Goal: Task Accomplishment & Management: Use online tool/utility

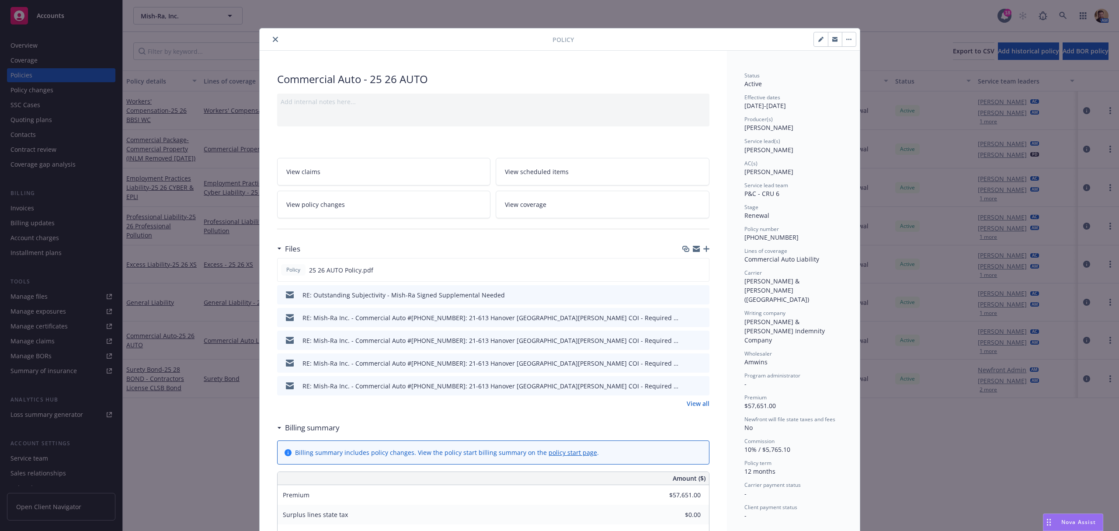
click at [1055, 8] on div "Policy Commercial Auto - 25 26 AUTO Add internal notes here... View claims View…" at bounding box center [559, 265] width 1119 height 531
click at [273, 39] on icon "close" at bounding box center [275, 39] width 5 height 5
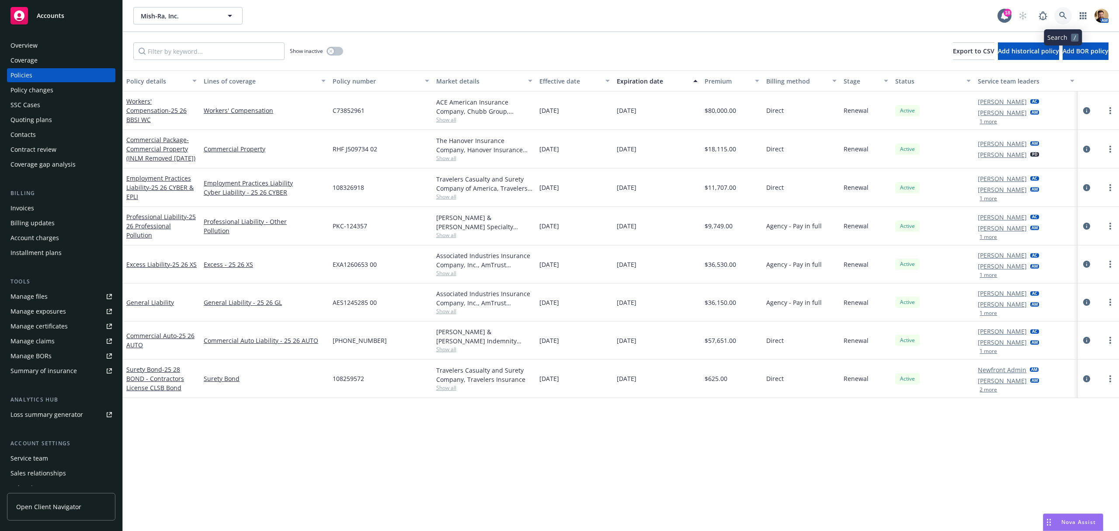
click at [1060, 10] on link at bounding box center [1062, 15] width 17 height 17
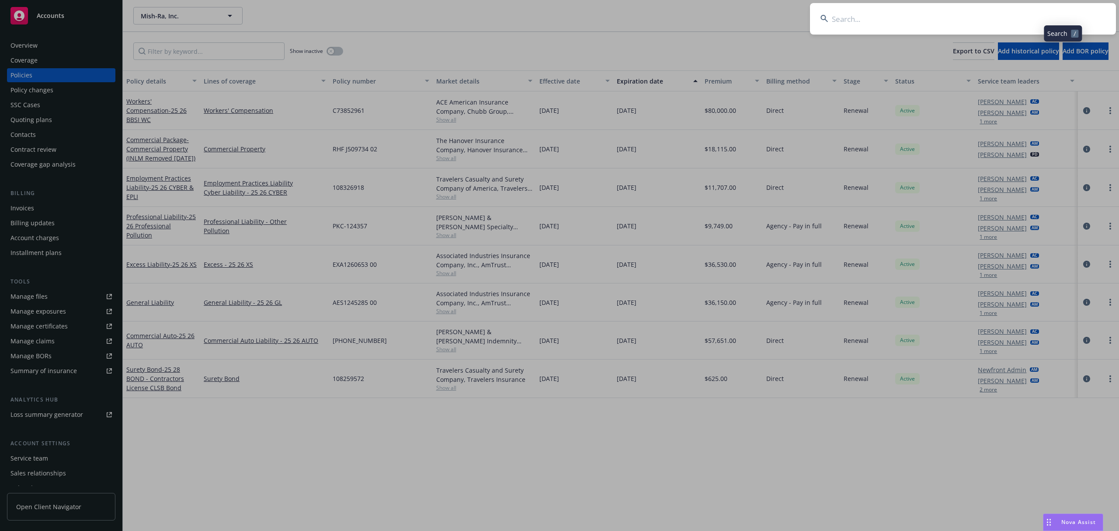
click at [1031, 18] on input at bounding box center [963, 18] width 306 height 31
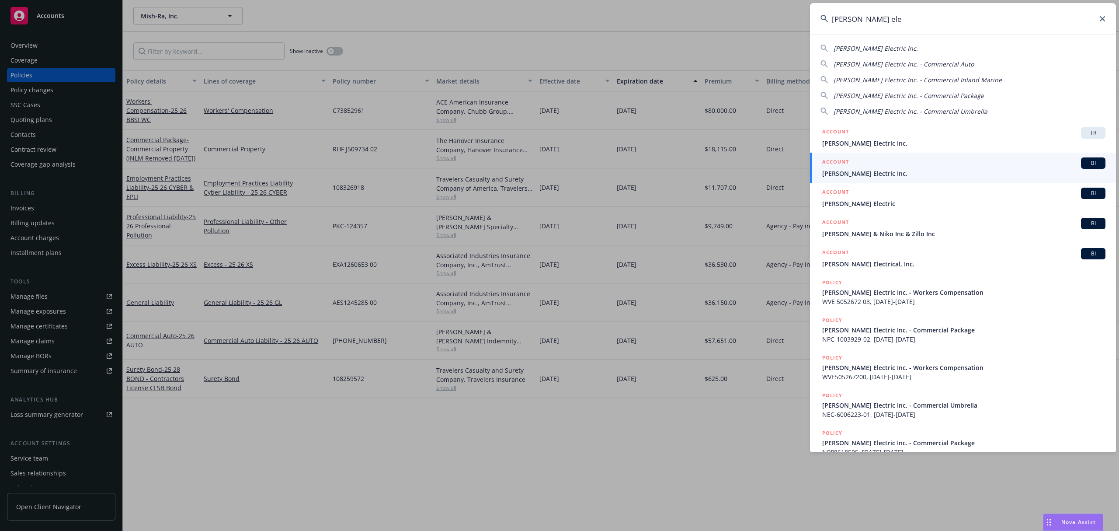
type input "barden ele"
click at [859, 174] on span "Barden Electric Inc." at bounding box center [963, 173] width 283 height 9
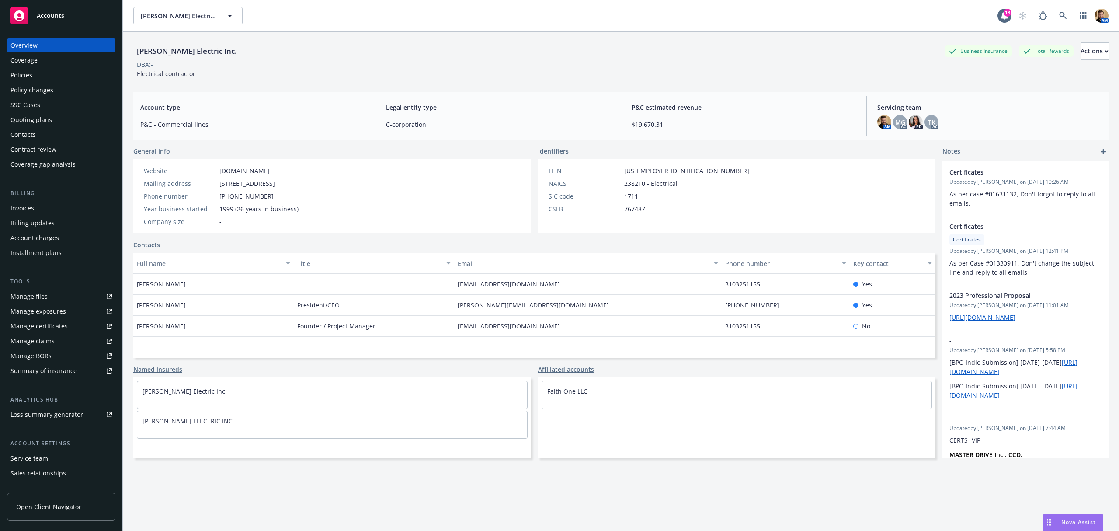
click at [34, 340] on div "Manage claims" at bounding box center [32, 341] width 44 height 14
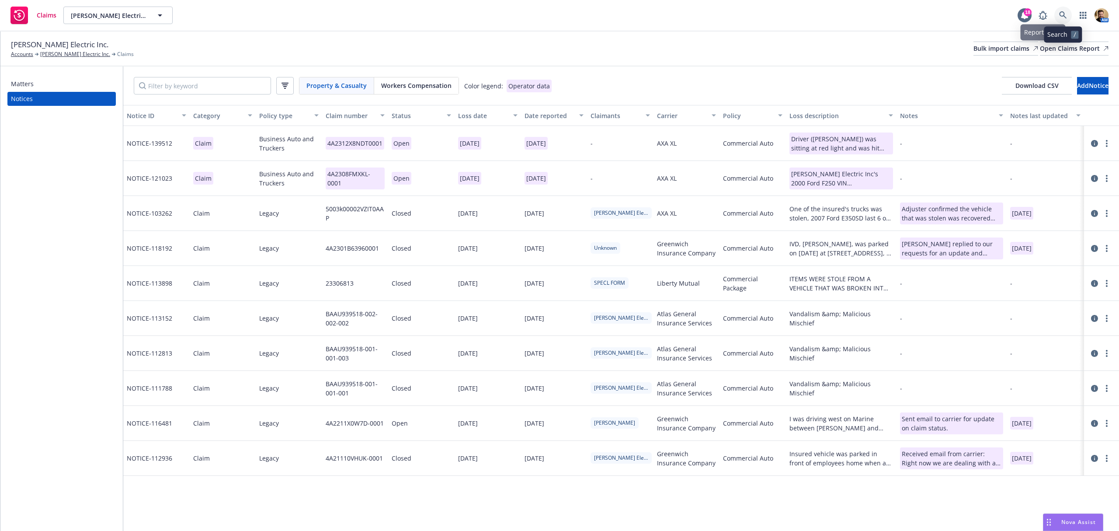
click at [1060, 16] on icon at bounding box center [1063, 15] width 8 height 8
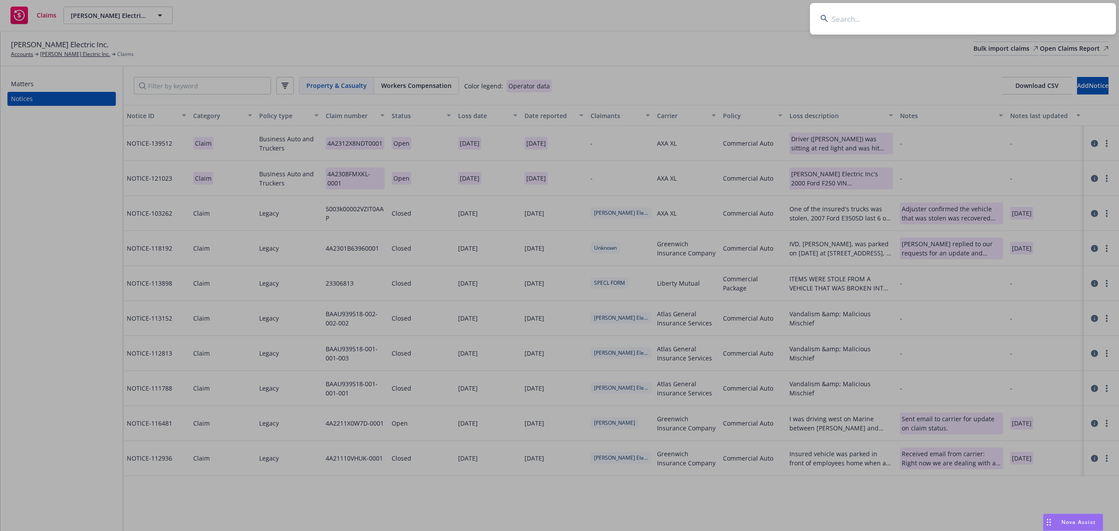
click at [991, 18] on input at bounding box center [963, 18] width 306 height 31
type input "horizon design"
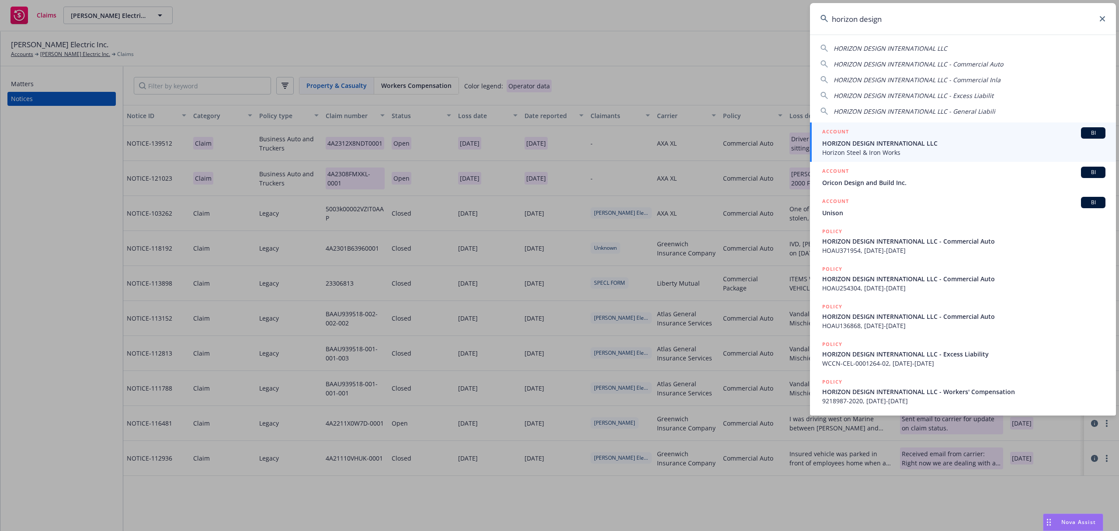
click at [871, 154] on span "Horizon Steel & Iron Works" at bounding box center [963, 152] width 283 height 9
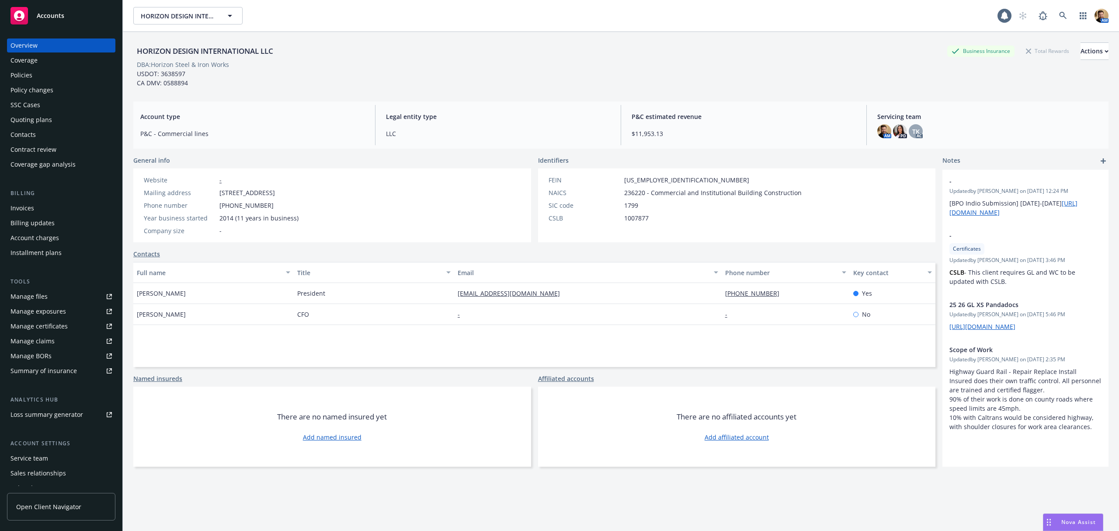
click at [34, 79] on div "Policies" at bounding box center [60, 75] width 101 height 14
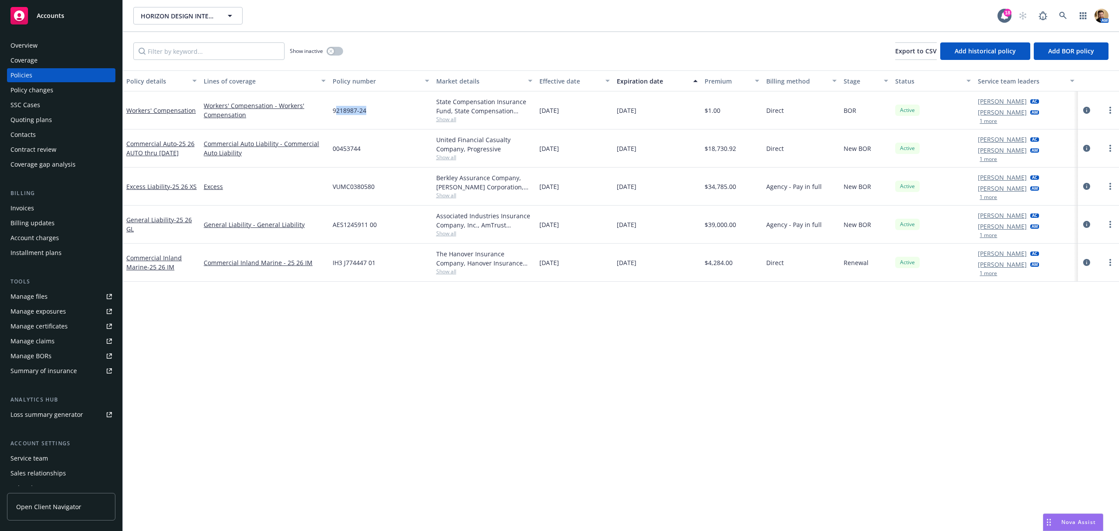
drag, startPoint x: 371, startPoint y: 111, endPoint x: 336, endPoint y: 114, distance: 35.5
click at [336, 114] on div "9218987-24" at bounding box center [380, 110] width 103 height 38
click at [341, 112] on span "9218987-24" at bounding box center [350, 110] width 34 height 9
drag, startPoint x: 333, startPoint y: 109, endPoint x: 357, endPoint y: 109, distance: 24.0
click at [357, 109] on span "9218987-24" at bounding box center [350, 110] width 34 height 9
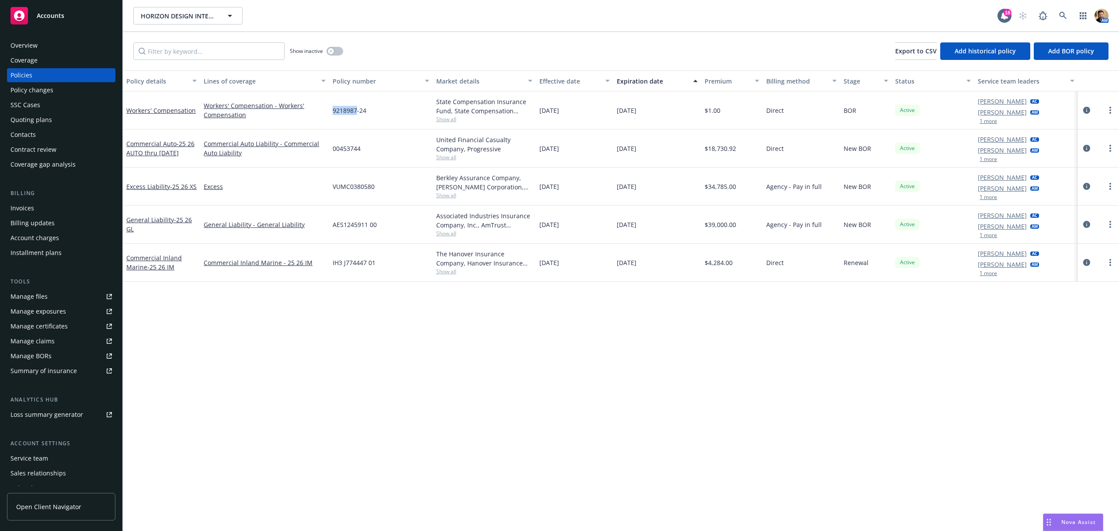
copy span "9218987"
click at [1086, 107] on icon "circleInformation" at bounding box center [1086, 110] width 7 height 7
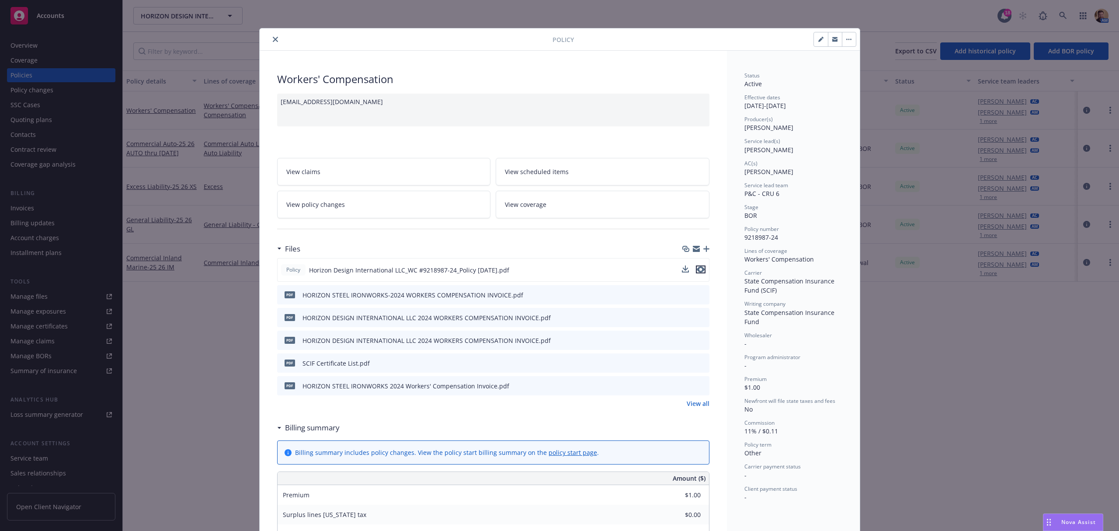
click at [698, 268] on icon "preview file" at bounding box center [701, 269] width 8 height 6
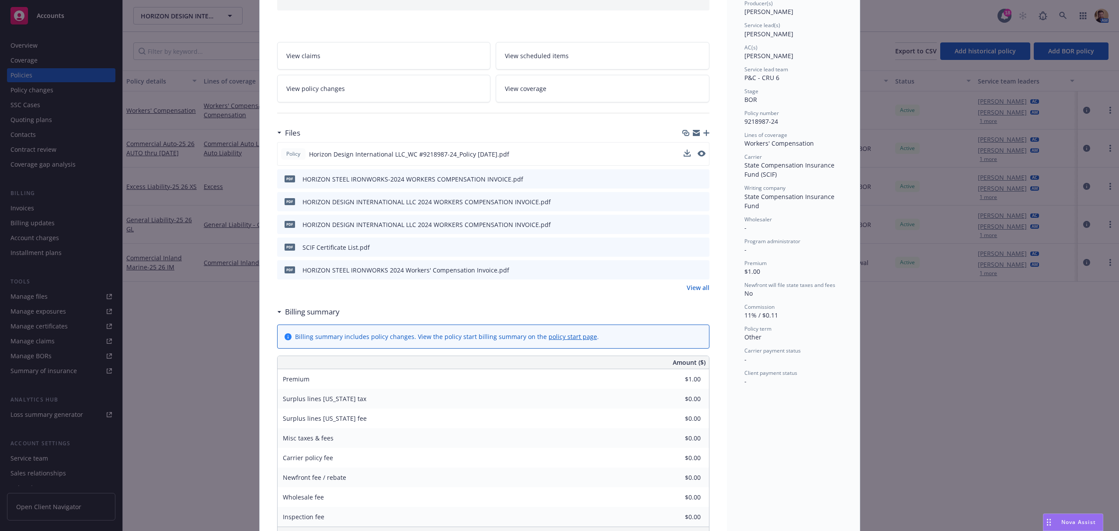
scroll to position [116, 0]
click at [681, 288] on div "View all" at bounding box center [493, 286] width 432 height 9
click at [693, 288] on link "View all" at bounding box center [698, 286] width 23 height 9
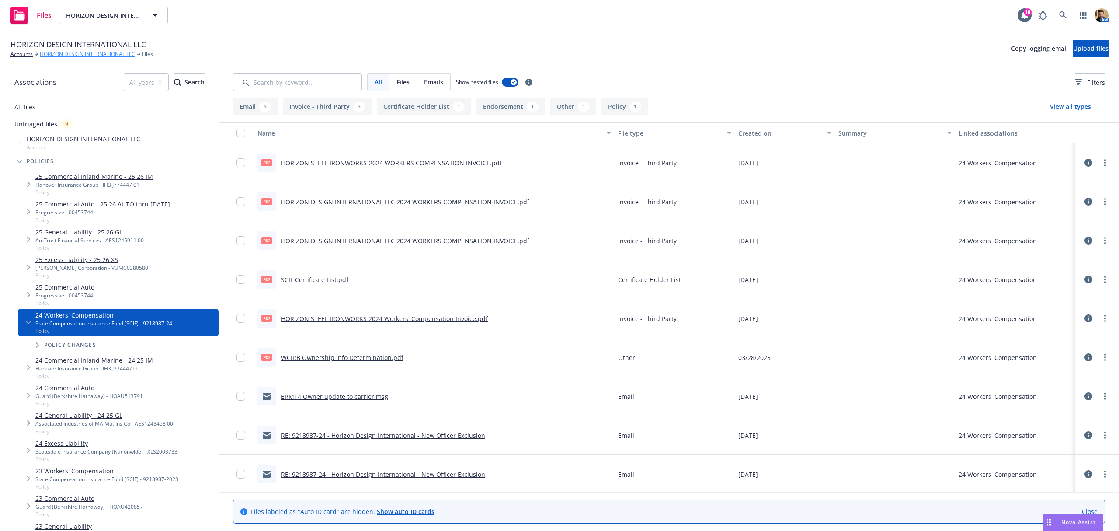
drag, startPoint x: 74, startPoint y: 53, endPoint x: 68, endPoint y: 52, distance: 5.9
click at [73, 53] on link "HORIZON DESIGN INTERNATIONAL LLC" at bounding box center [87, 54] width 95 height 8
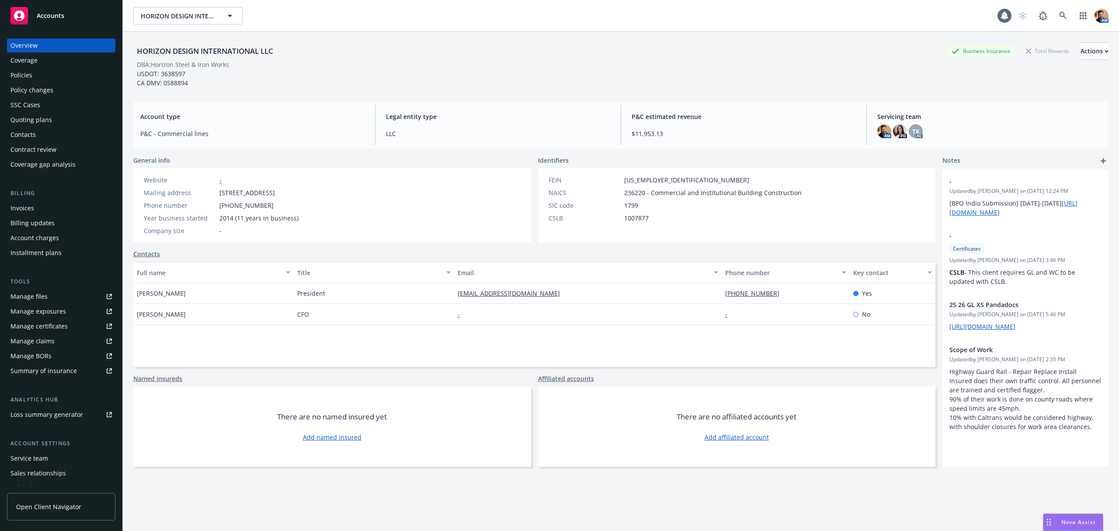
click at [44, 71] on div "Policies" at bounding box center [60, 75] width 101 height 14
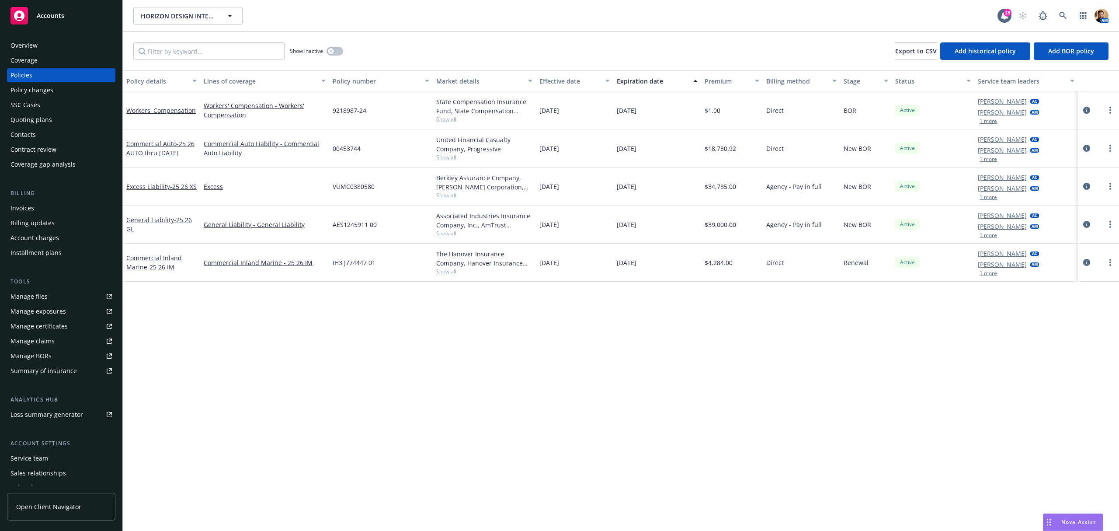
click at [343, 111] on span "9218987-24" at bounding box center [350, 110] width 34 height 9
copy span "9218987"
click at [46, 116] on div "Quoting plans" at bounding box center [31, 120] width 42 height 14
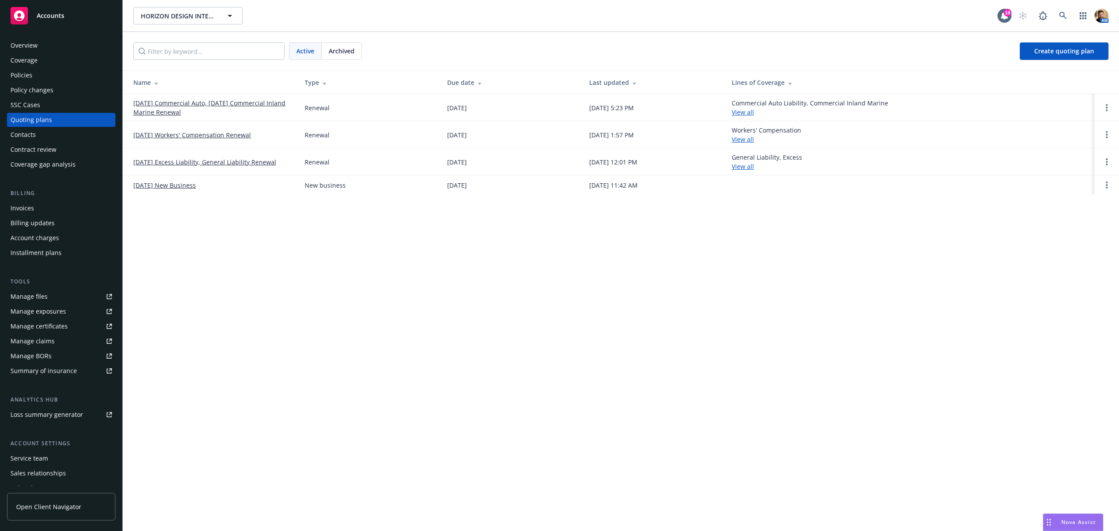
click at [170, 133] on link "[DATE] Workers' Compensation Renewal" at bounding box center [192, 134] width 118 height 9
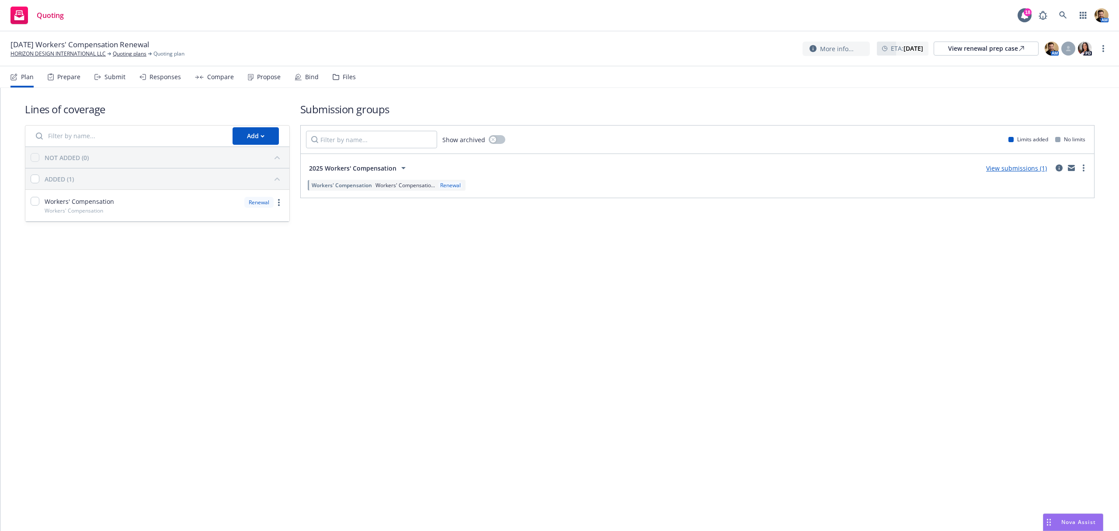
click at [109, 76] on div "Submit" at bounding box center [114, 76] width 21 height 7
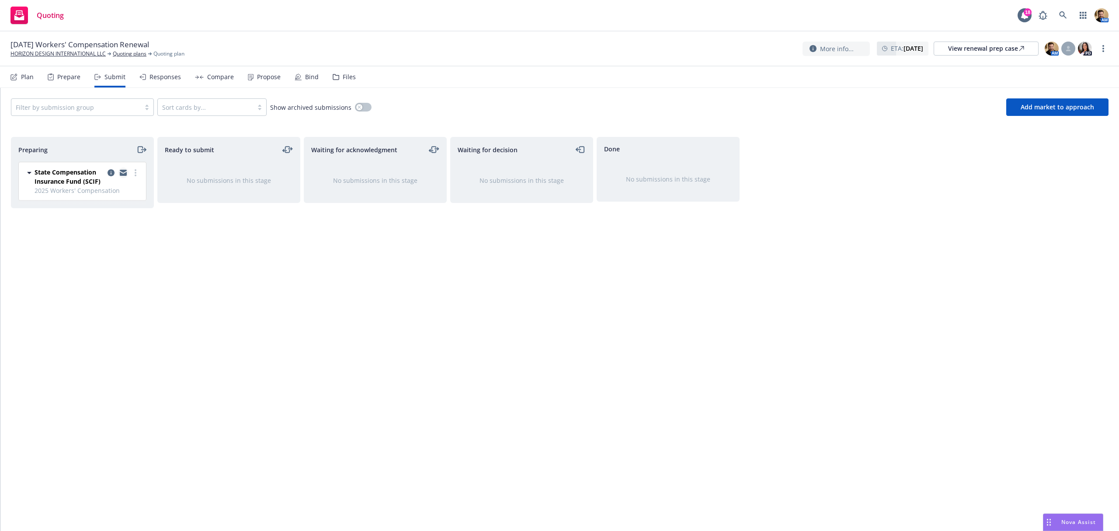
click at [121, 170] on icon "copy logging email" at bounding box center [123, 171] width 7 height 3
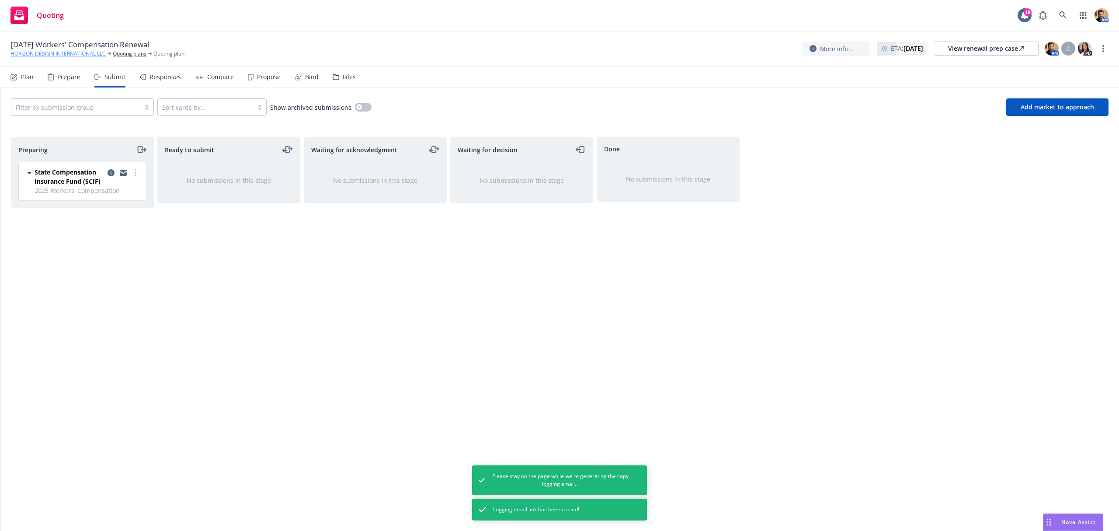
click at [69, 54] on link "HORIZON DESIGN INTERNATIONAL LLC" at bounding box center [57, 54] width 95 height 8
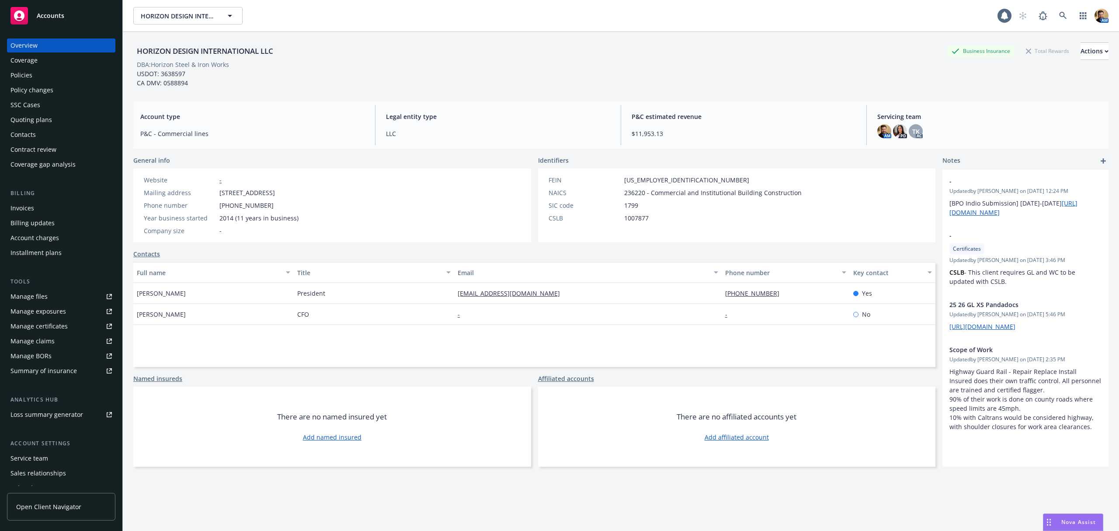
click at [23, 76] on div "Policies" at bounding box center [21, 75] width 22 height 14
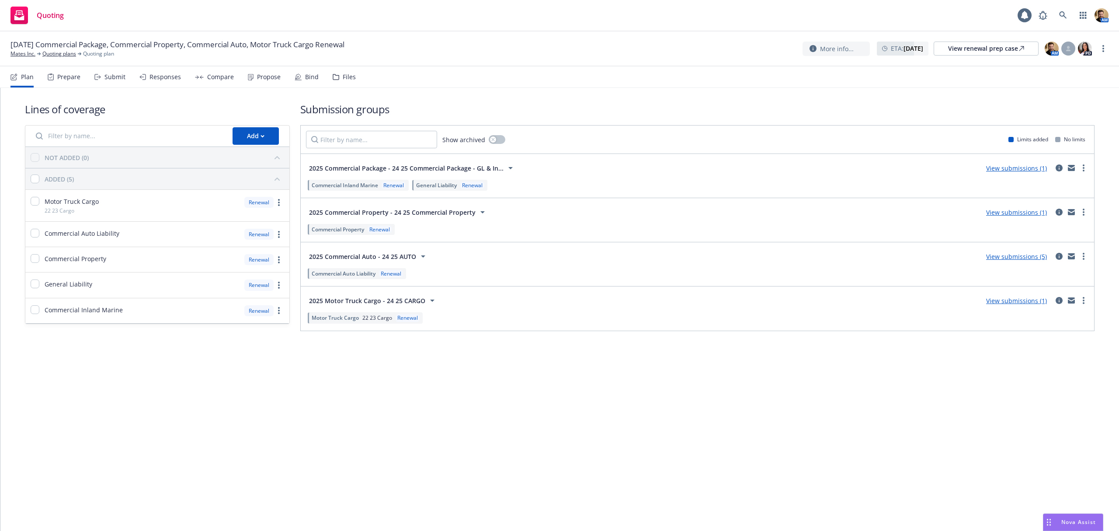
click at [344, 76] on div "Files" at bounding box center [349, 76] width 13 height 7
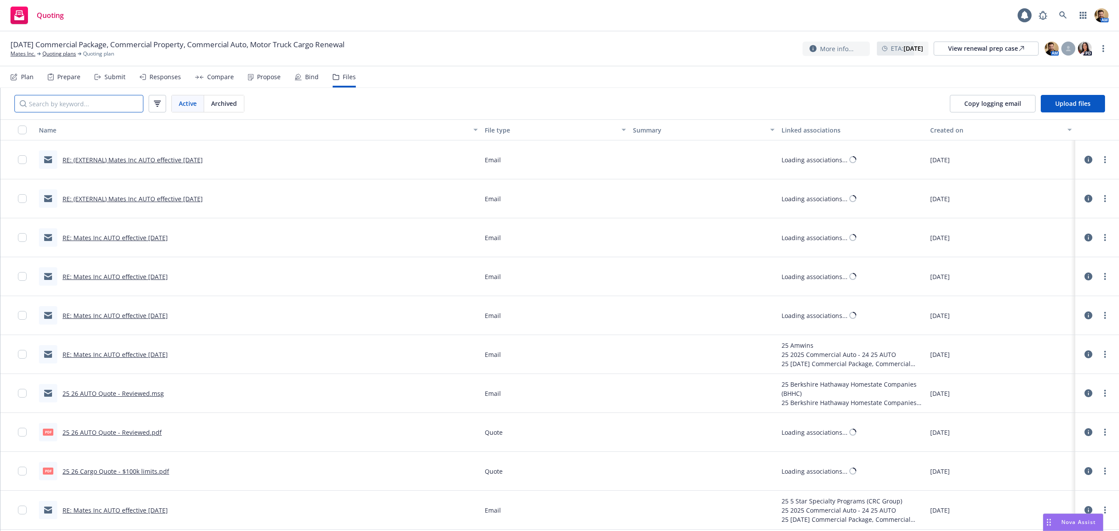
click at [60, 103] on input "Search by keyword..." at bounding box center [78, 103] width 129 height 17
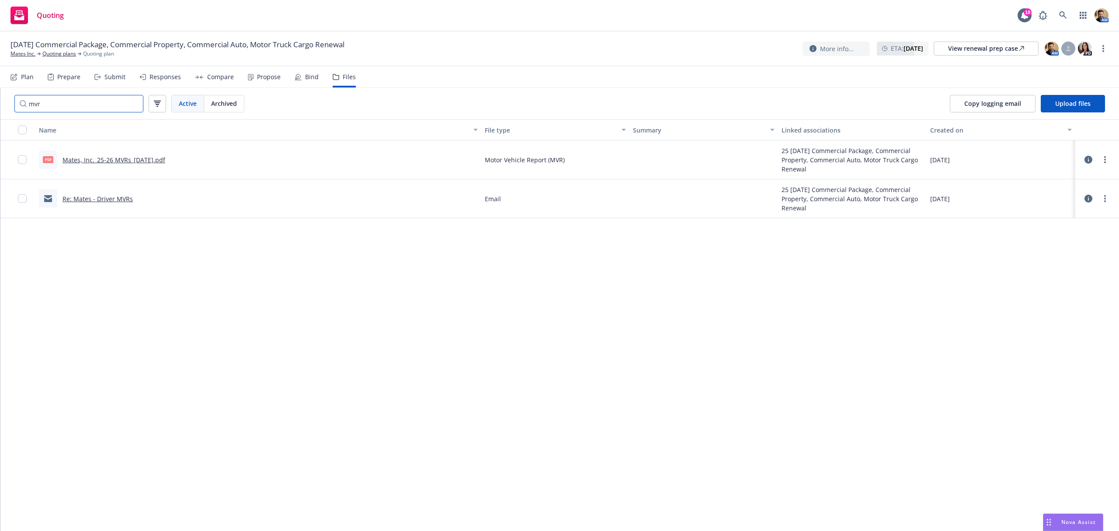
type input "mvr"
click at [152, 165] on div "pdf Mates, Inc._25-26 MVRs_08-04-2025.pdf" at bounding box center [102, 159] width 126 height 18
click at [152, 161] on link "Mates, Inc._25-26 MVRs_08-04-2025.pdf" at bounding box center [113, 160] width 103 height 8
click at [54, 52] on link "Quoting plans" at bounding box center [59, 54] width 34 height 8
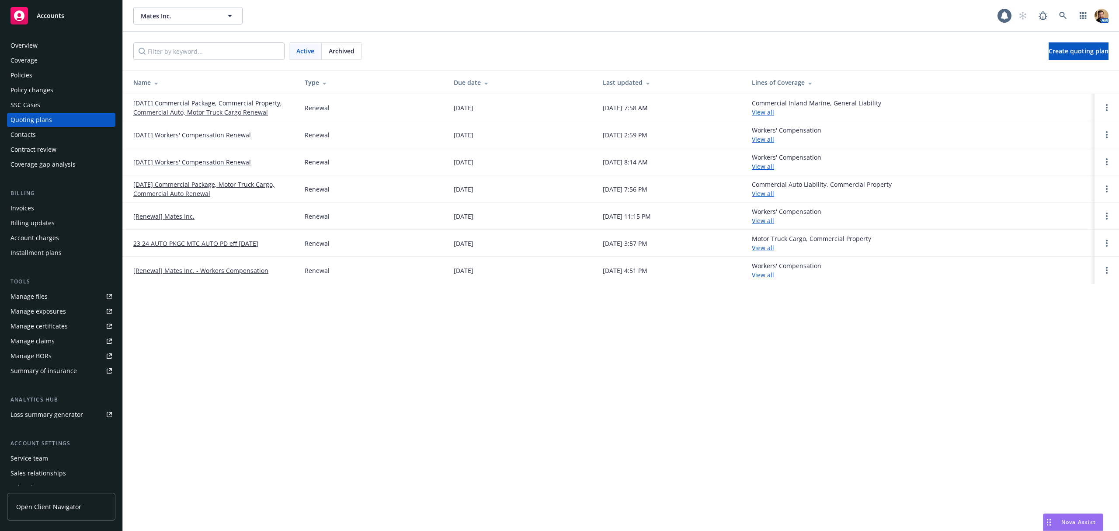
click at [31, 292] on div "Manage files" at bounding box center [28, 296] width 37 height 14
click at [1060, 13] on icon at bounding box center [1062, 15] width 7 height 7
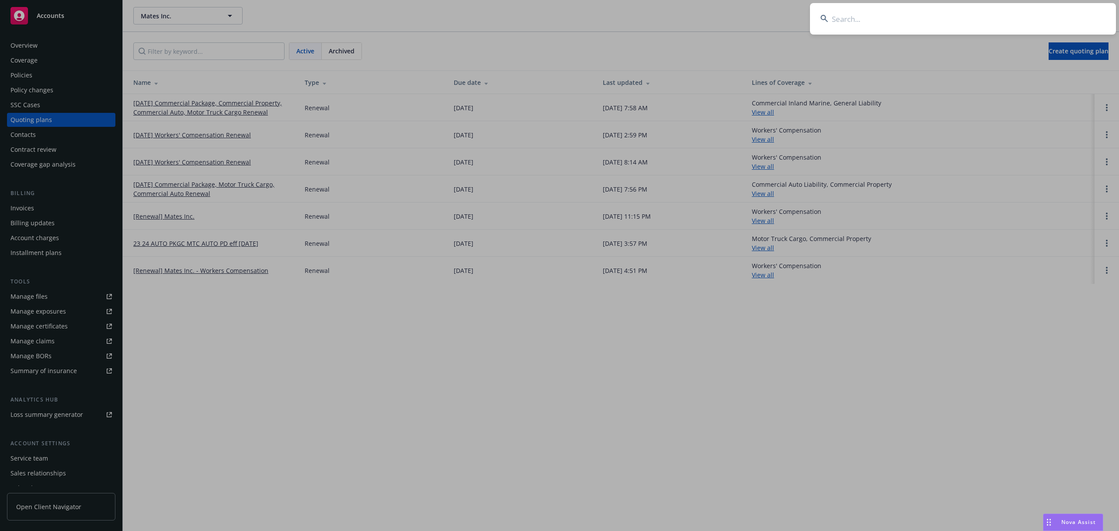
click at [1051, 14] on input at bounding box center [963, 18] width 306 height 31
type input "f"
type input "ford e.c."
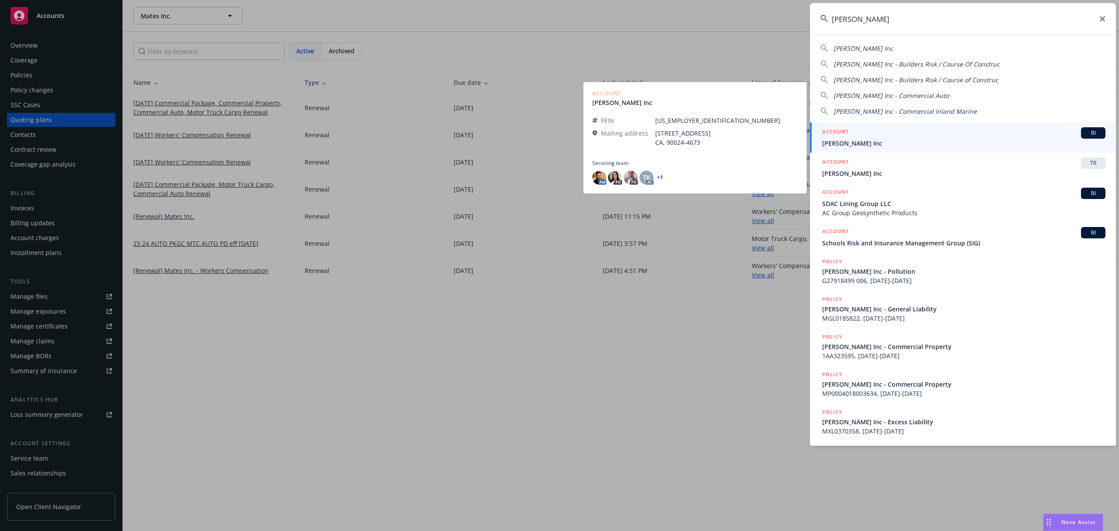
click at [876, 137] on div "ACCOUNT BI" at bounding box center [963, 132] width 283 height 11
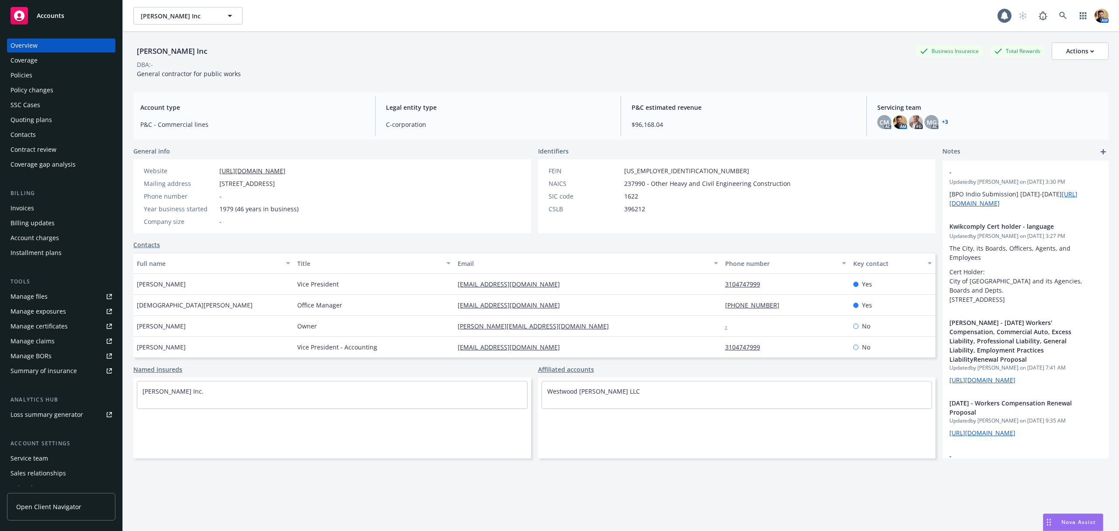
click at [24, 77] on div "Policies" at bounding box center [21, 75] width 22 height 14
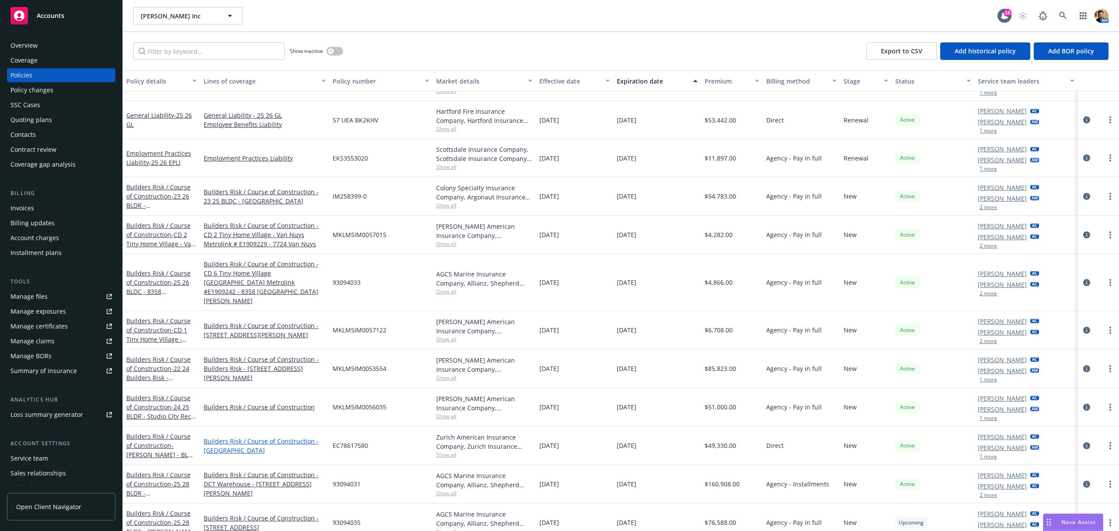
scroll to position [207, 0]
click at [1060, 13] on icon at bounding box center [1062, 15] width 7 height 7
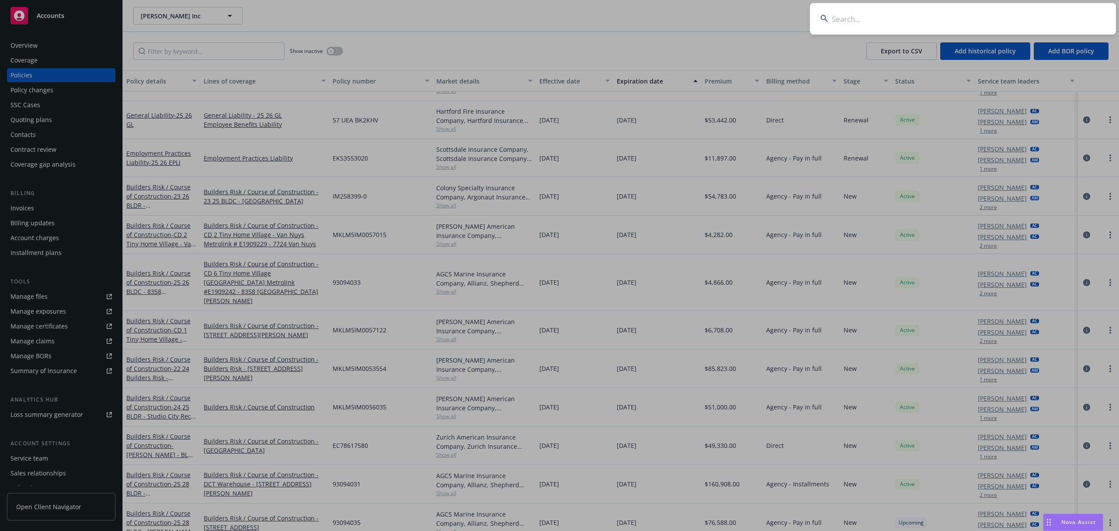
click at [959, 16] on input at bounding box center [963, 18] width 306 height 31
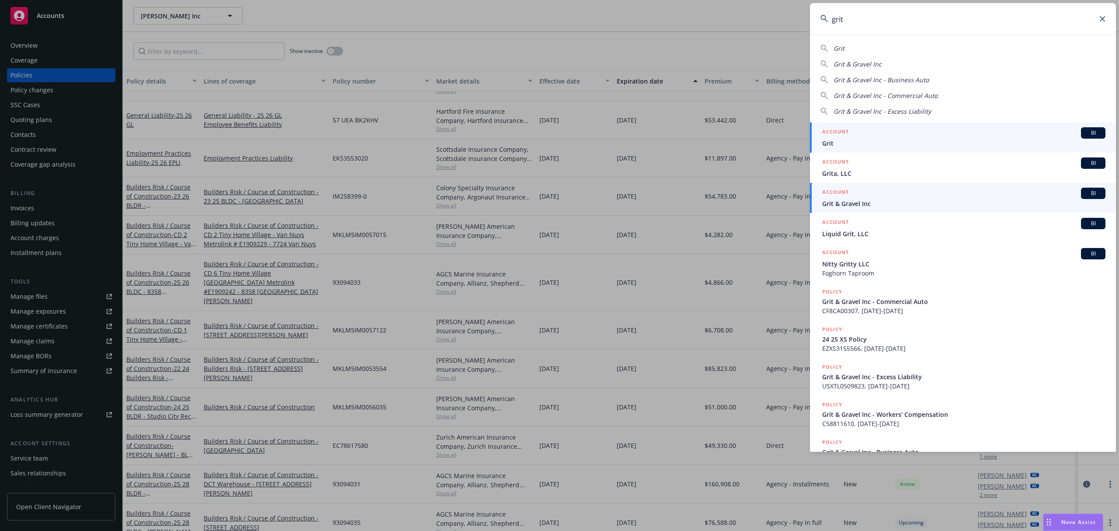
type input "grit"
click at [836, 193] on h5 "ACCOUNT" at bounding box center [835, 192] width 27 height 10
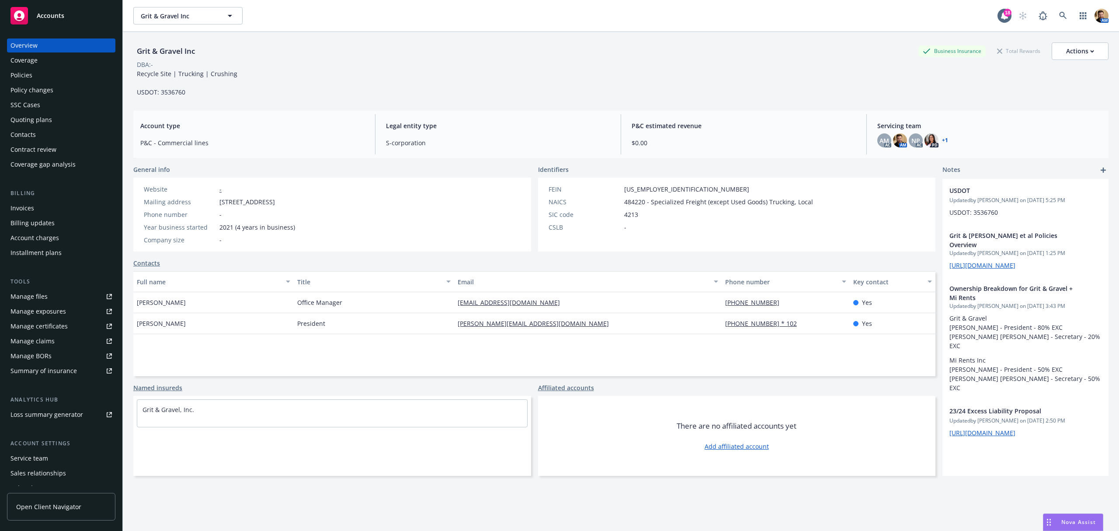
click at [31, 68] on div "Policies" at bounding box center [21, 75] width 22 height 14
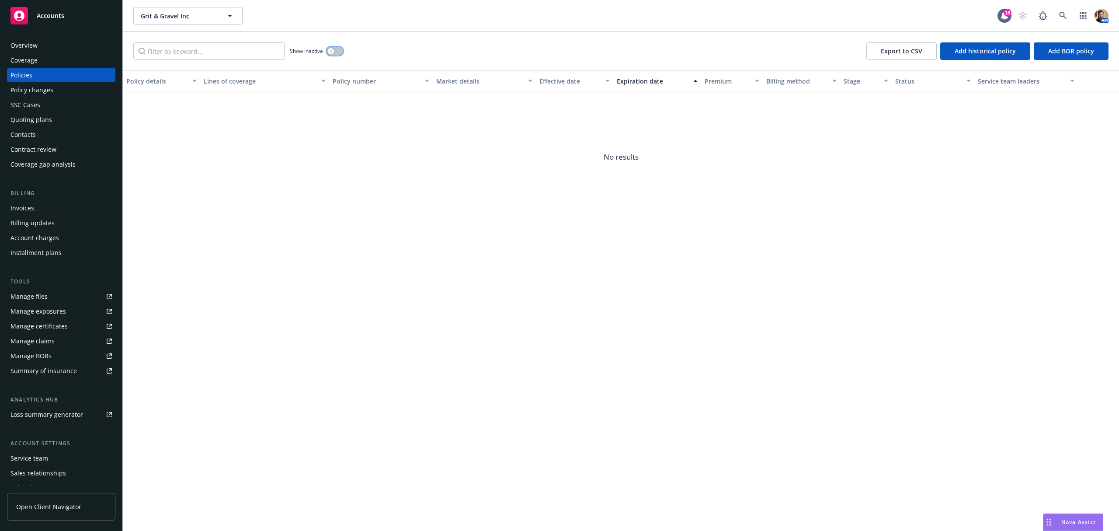
click at [337, 48] on button "button" at bounding box center [334, 51] width 17 height 9
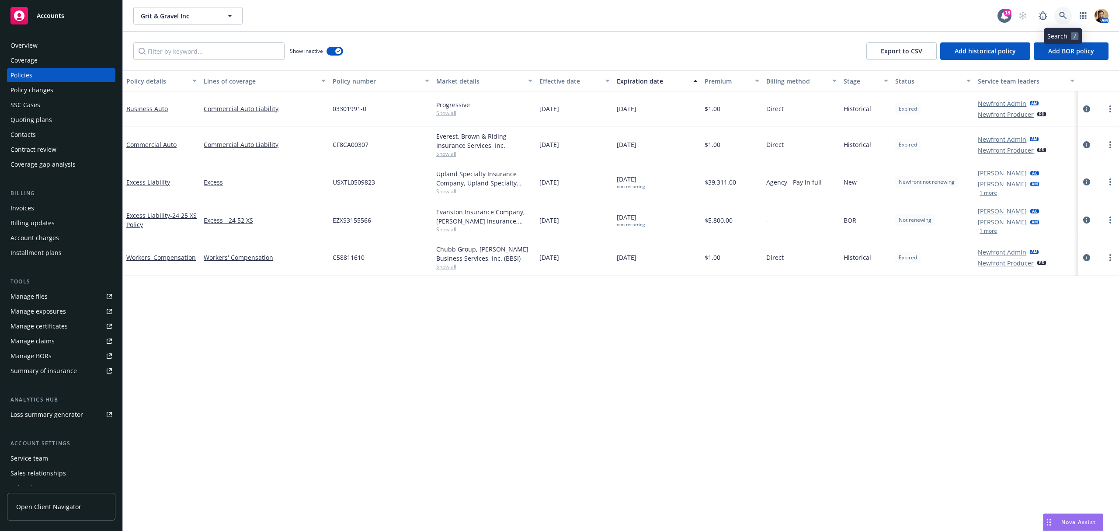
click at [1067, 16] on link at bounding box center [1062, 15] width 17 height 17
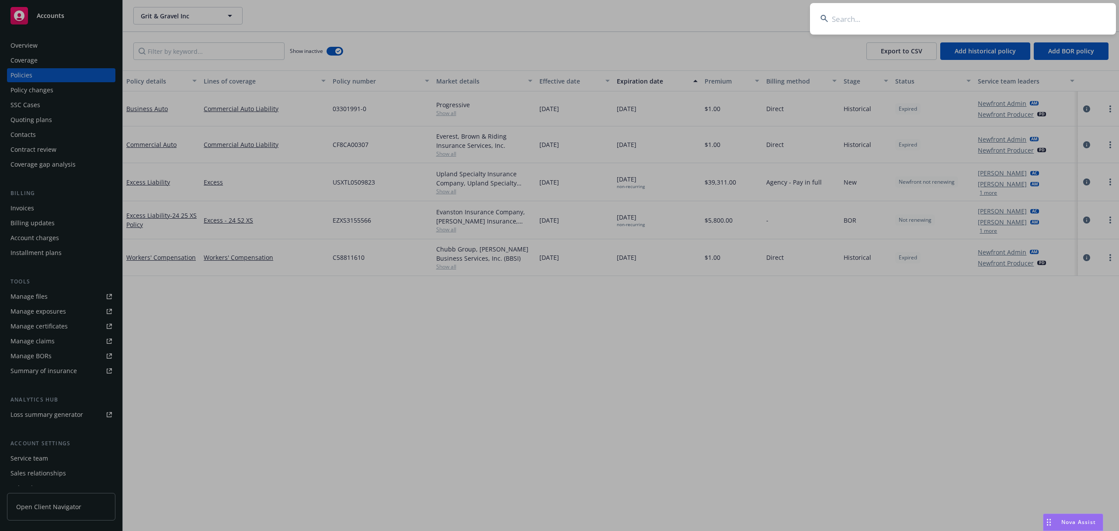
click at [1027, 20] on input at bounding box center [963, 18] width 306 height 31
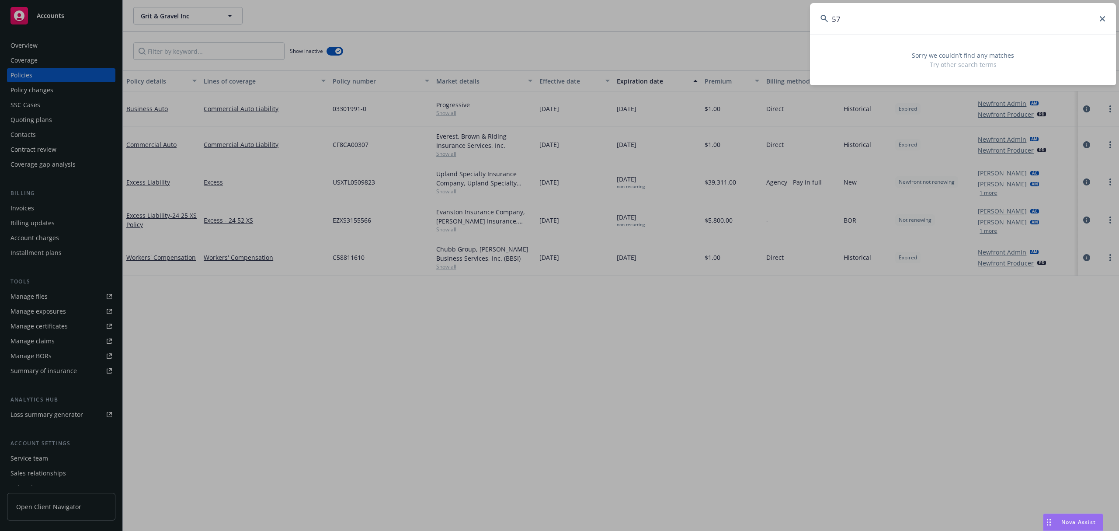
type input "5"
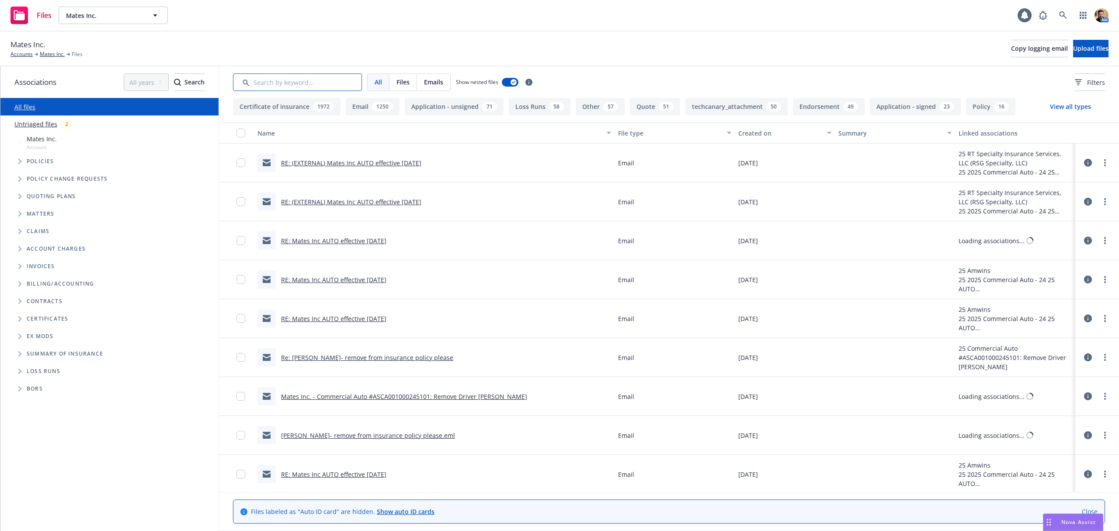
click at [250, 81] on input "Search by keyword..." at bounding box center [297, 81] width 129 height 17
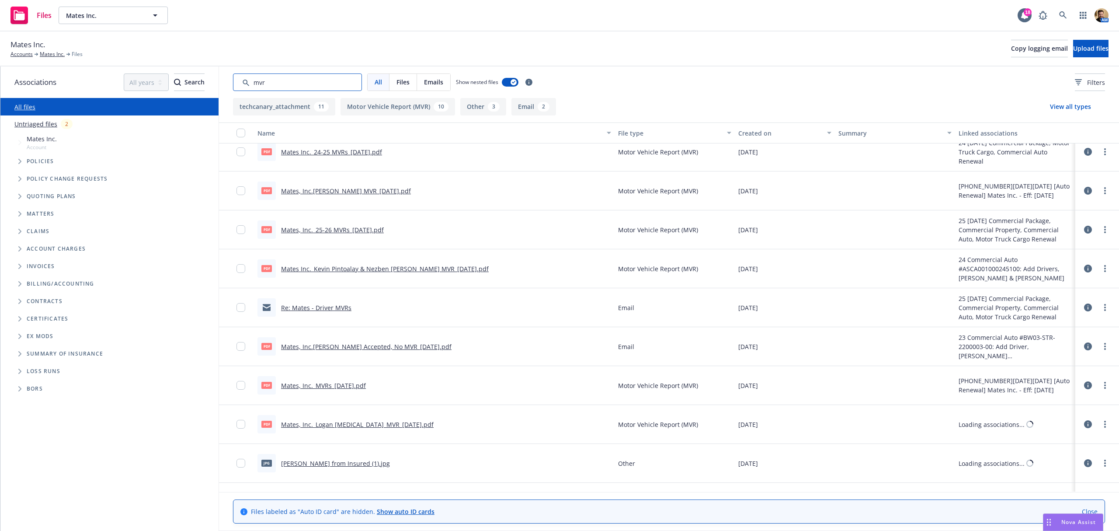
scroll to position [652, 0]
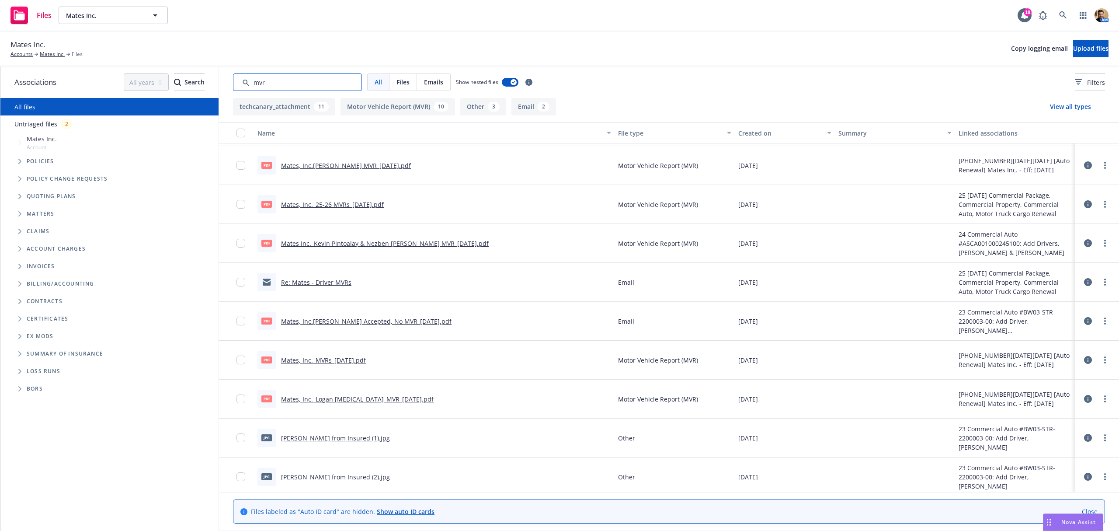
drag, startPoint x: 279, startPoint y: 80, endPoint x: 243, endPoint y: 76, distance: 36.1
click at [243, 76] on input "Search by keyword..." at bounding box center [297, 81] width 129 height 17
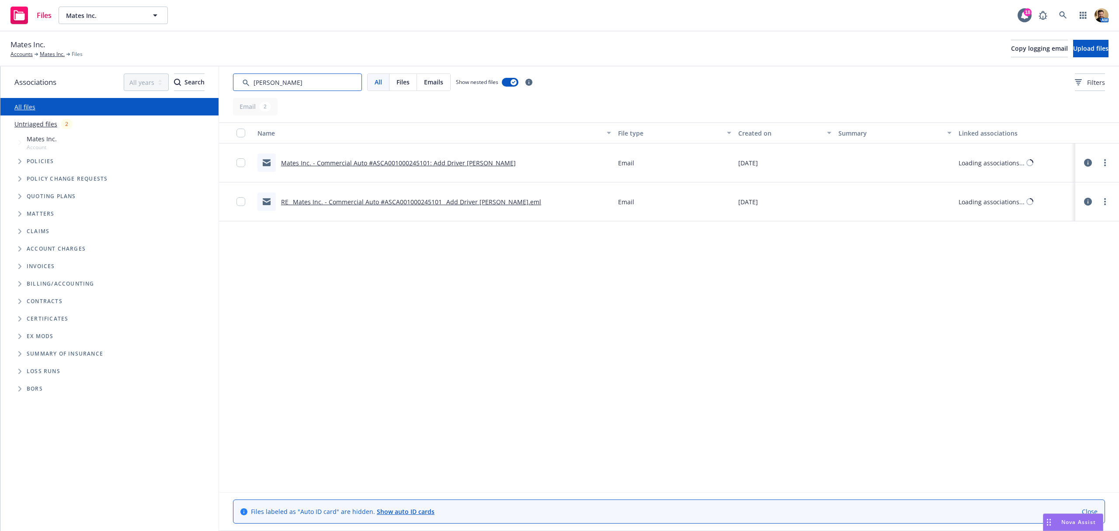
scroll to position [0, 0]
type input "diltz"
click at [425, 161] on link "Mates Inc. - Commercial Auto #ASCA001000245101: Add Driver Nicholas Diltz" at bounding box center [398, 163] width 235 height 8
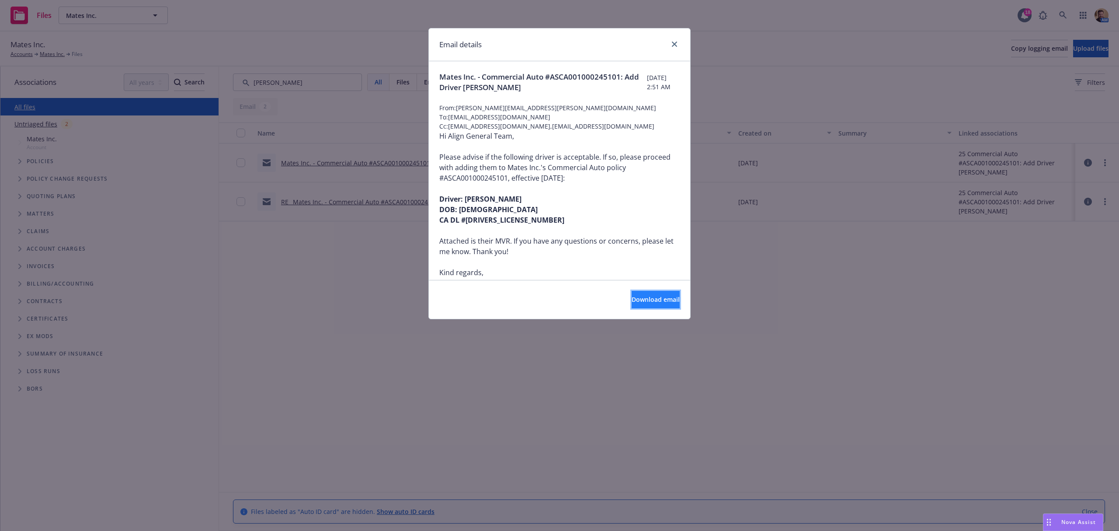
click at [632, 296] on span "Download email" at bounding box center [656, 299] width 48 height 8
click at [673, 42] on icon "close" at bounding box center [674, 44] width 5 height 5
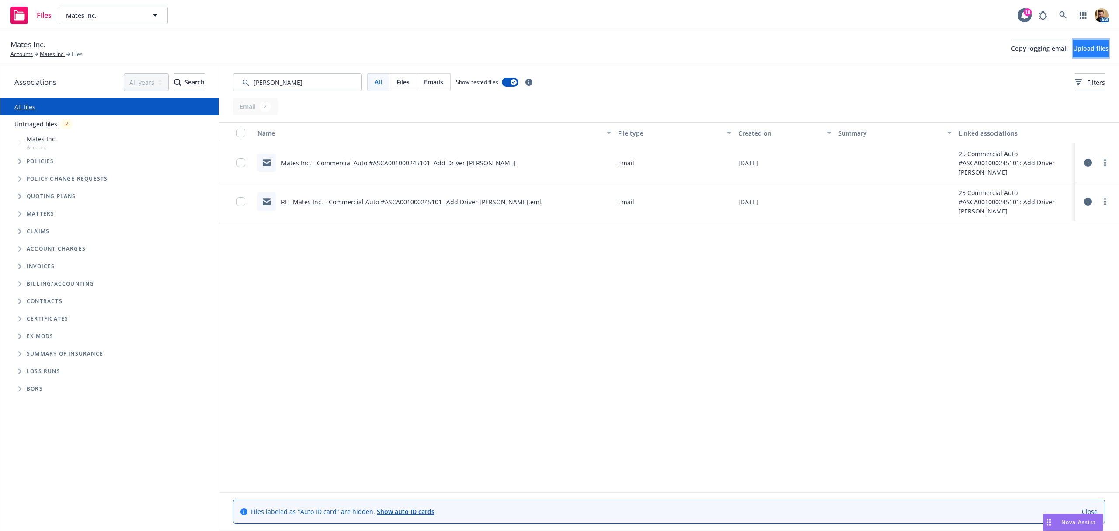
click at [1073, 46] on span "Upload files" at bounding box center [1090, 48] width 35 height 8
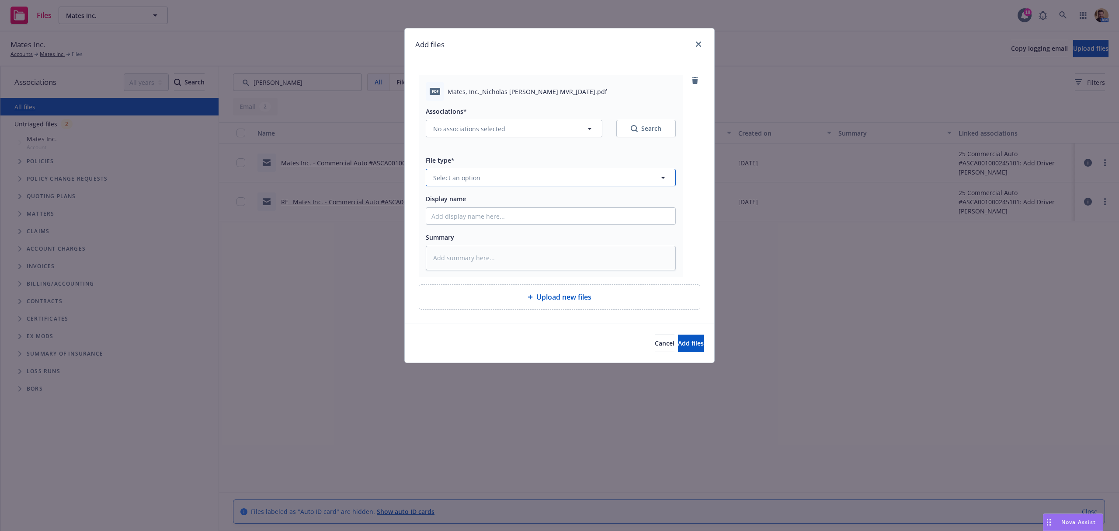
click at [462, 174] on span "Select an option" at bounding box center [456, 177] width 47 height 9
type input "mvr"
click at [461, 198] on span "Motor Vehicle Report (MVR)" at bounding box center [476, 201] width 83 height 9
click at [456, 220] on input "Display name" at bounding box center [550, 216] width 249 height 17
type textarea "x"
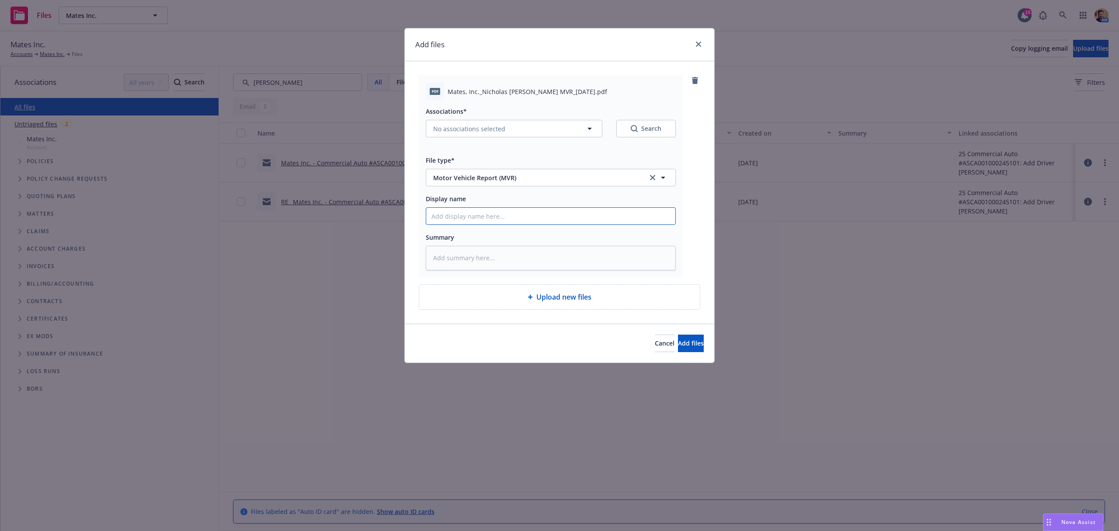
type input "N"
type textarea "x"
type input "Ni"
type textarea "x"
type input "Nic"
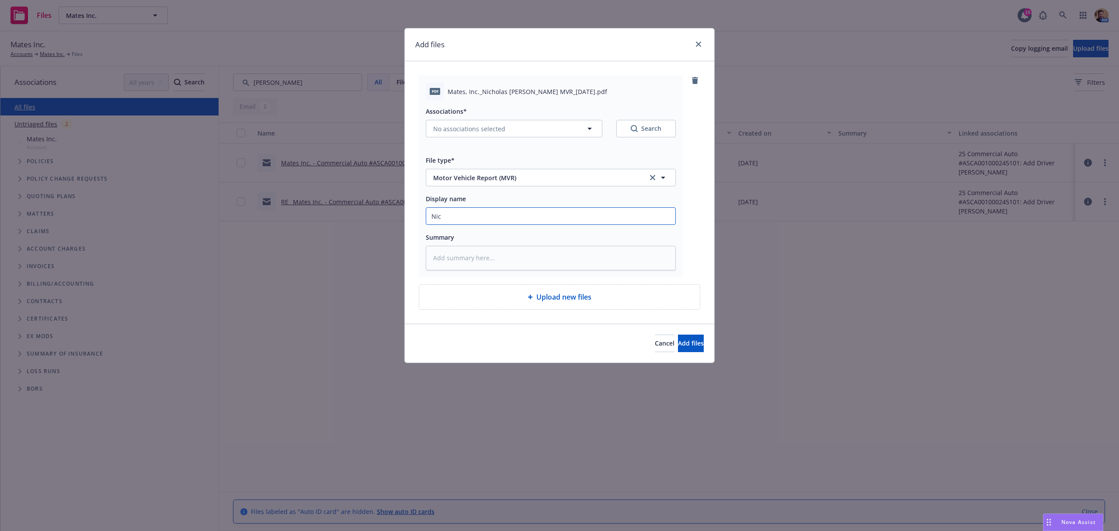
type textarea "x"
type input "Nico"
type textarea "x"
type input "Nicol"
type textarea "x"
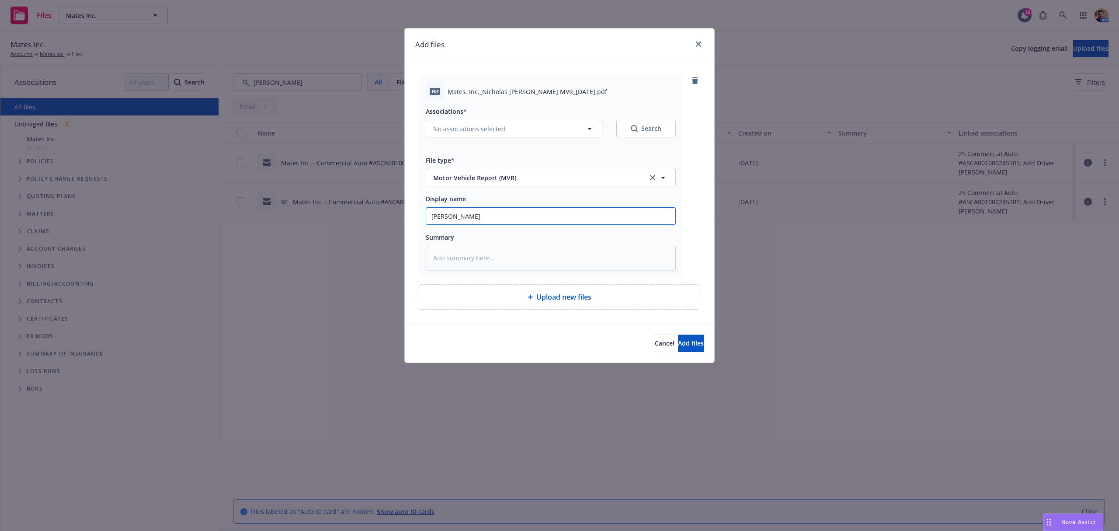
type input "Nicola"
type textarea "x"
type input "Nicolas"
type textarea "x"
type input "Nicolas"
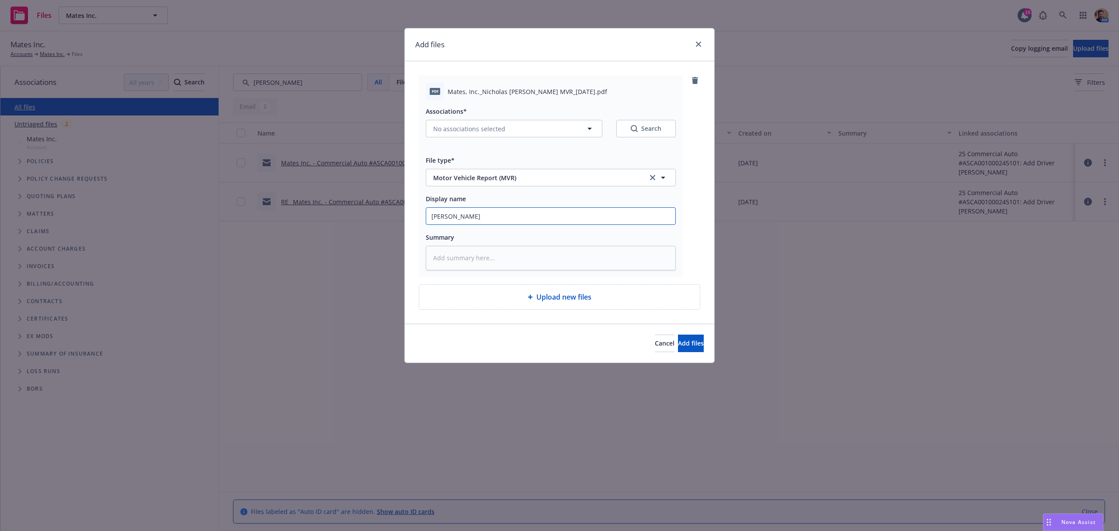
type textarea "x"
type input "Nicolas D"
type textarea "x"
type input "Nicolas Di"
type textarea "x"
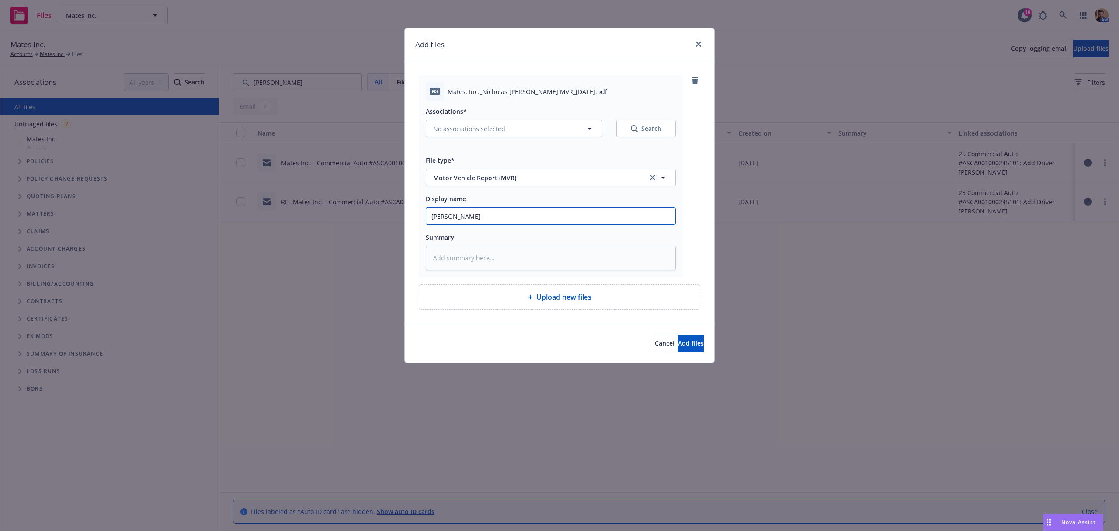
type input "Nicolas Dil"
type textarea "x"
type input "Nicolas Dilt"
type textarea "x"
type input "Nicolas Diltz"
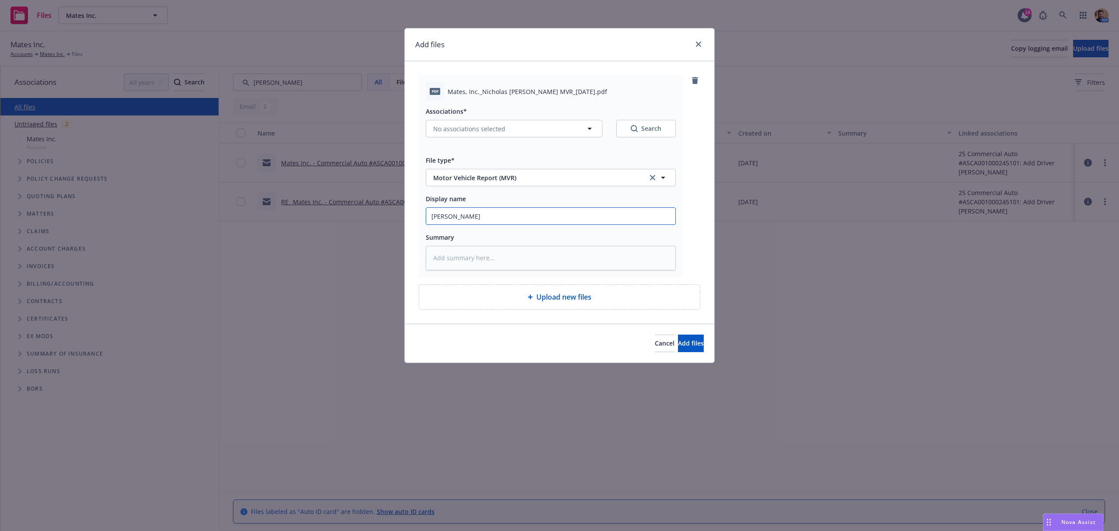
type textarea "x"
type input "Nicolas Diltz"
type textarea "x"
type input "Nicolas Diltz M"
type textarea "x"
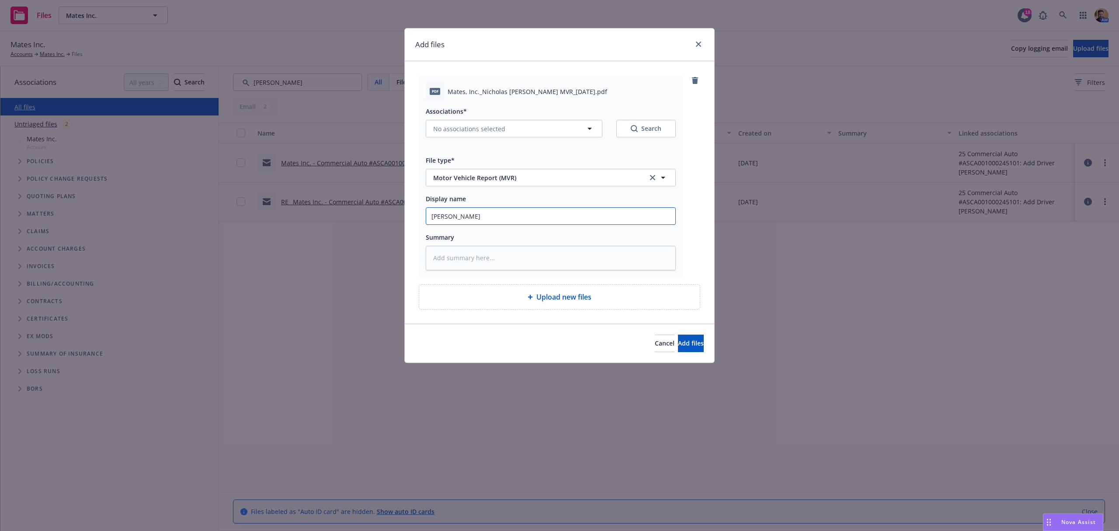
type input "Nicolas Diltz MV"
type textarea "x"
type input "Nicolas Diltz MVR"
click at [678, 348] on button "Add files" at bounding box center [691, 342] width 26 height 17
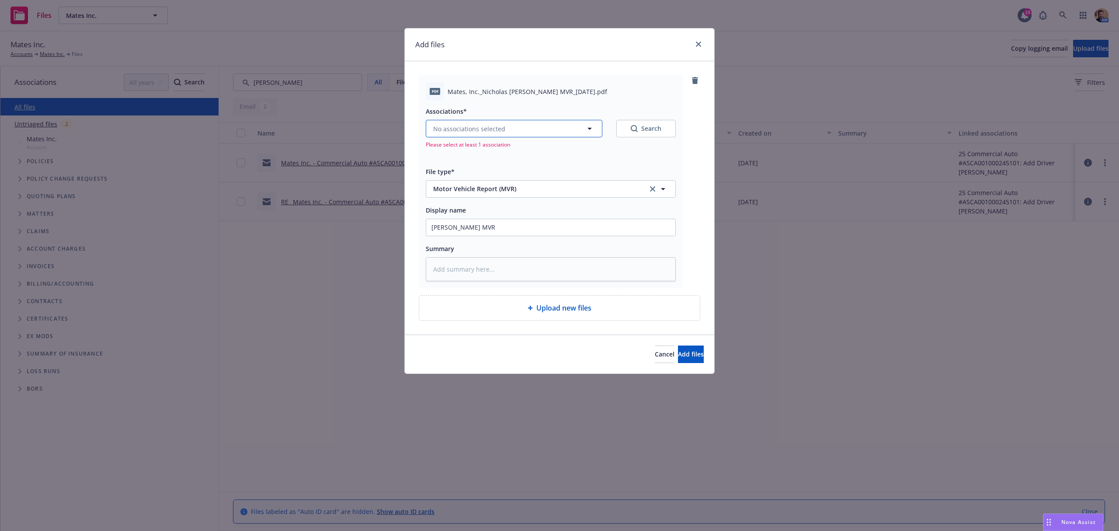
click at [521, 128] on button "No associations selected" at bounding box center [514, 128] width 177 height 17
type textarea "x"
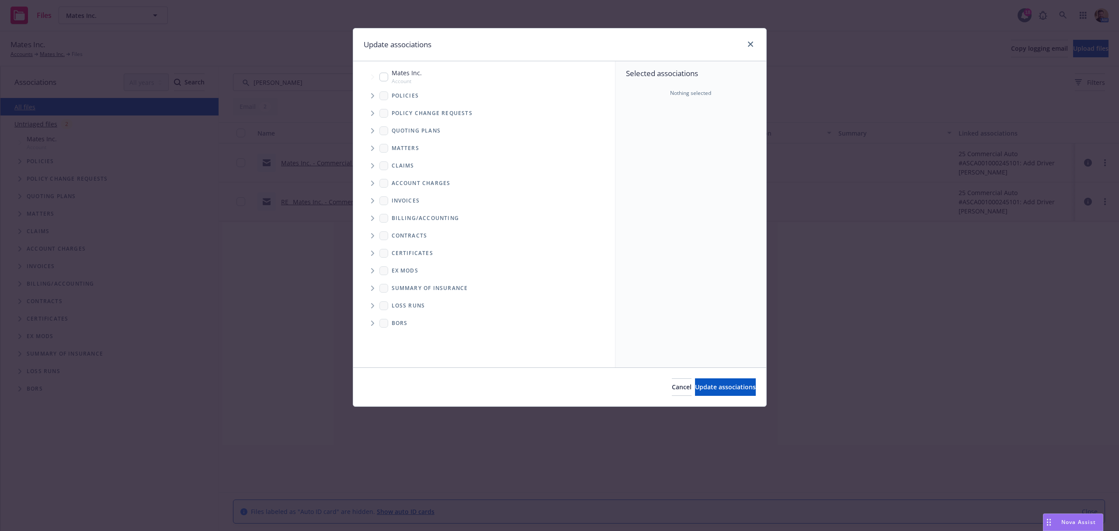
click at [385, 74] on input "Tree Example" at bounding box center [383, 77] width 9 height 9
checkbox input "true"
click at [701, 389] on span "Update associations" at bounding box center [725, 386] width 61 height 8
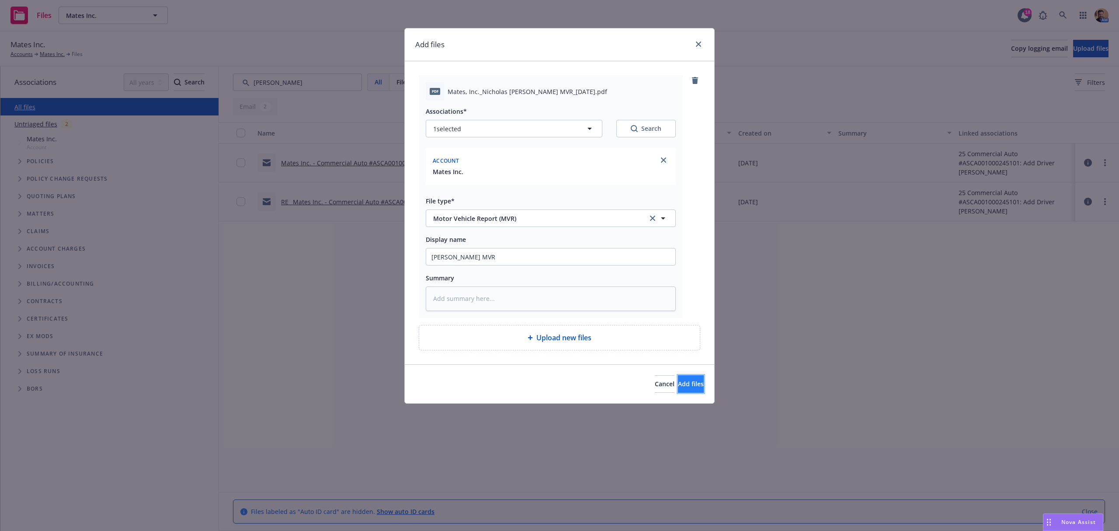
click at [678, 385] on span "Add files" at bounding box center [691, 383] width 26 height 8
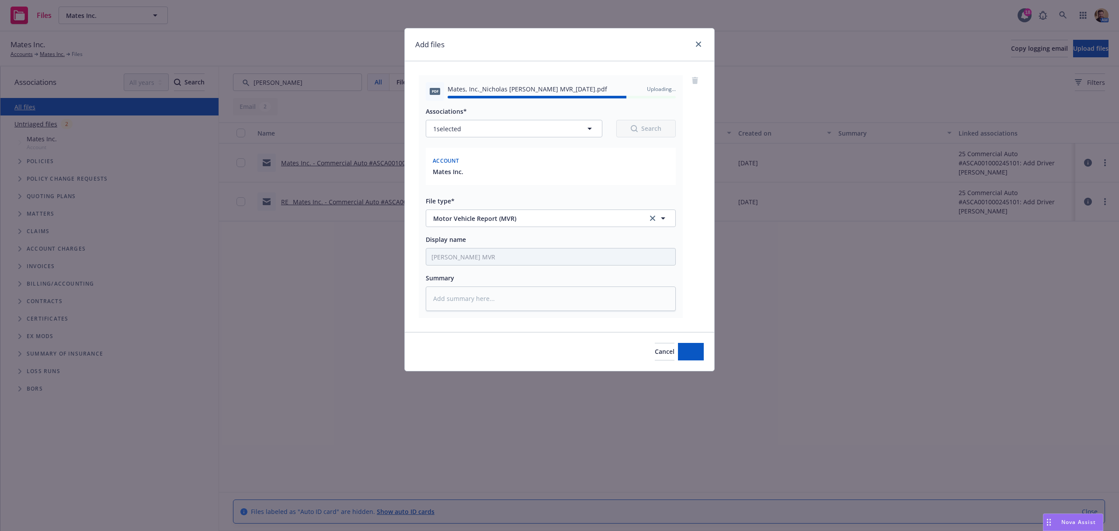
type textarea "x"
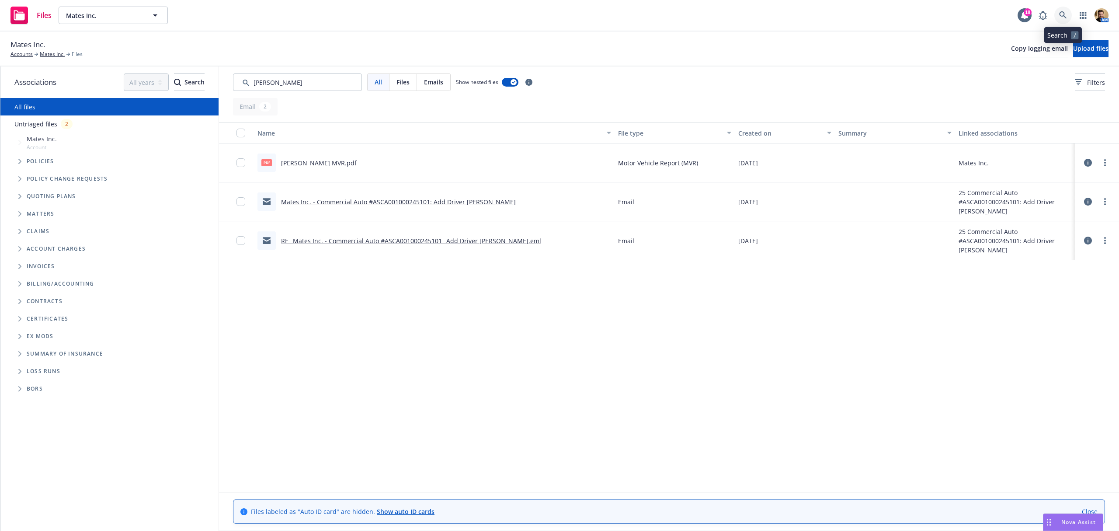
click at [1060, 16] on icon at bounding box center [1062, 14] width 7 height 7
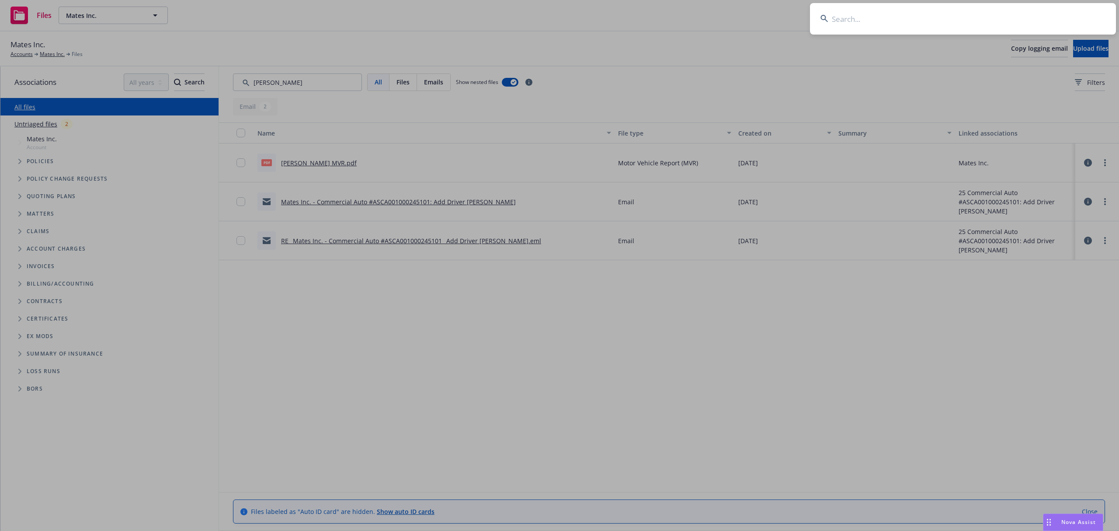
click at [977, 16] on input at bounding box center [963, 18] width 306 height 31
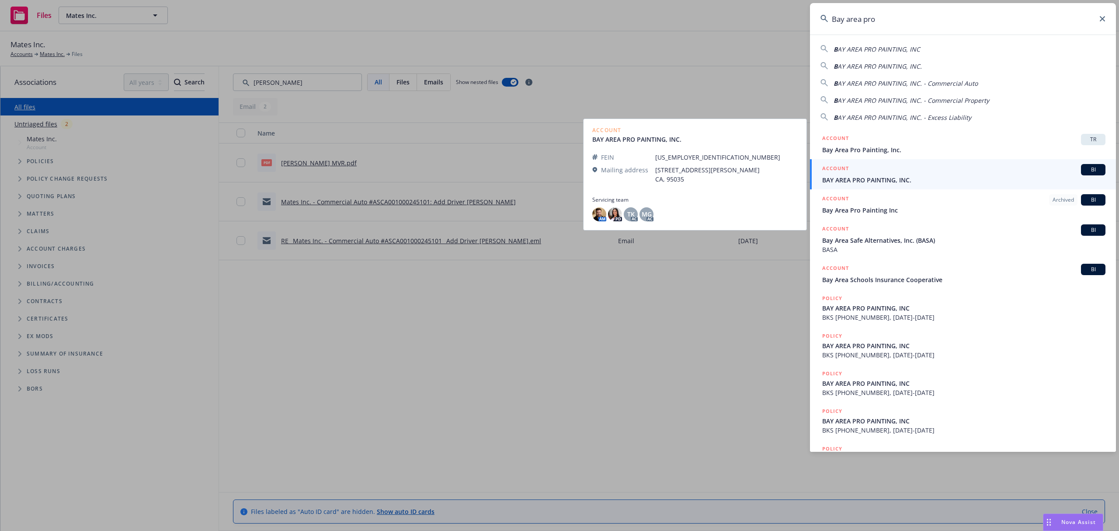
type input "Bay area pro"
click at [845, 172] on h5 "ACCOUNT" at bounding box center [835, 169] width 27 height 10
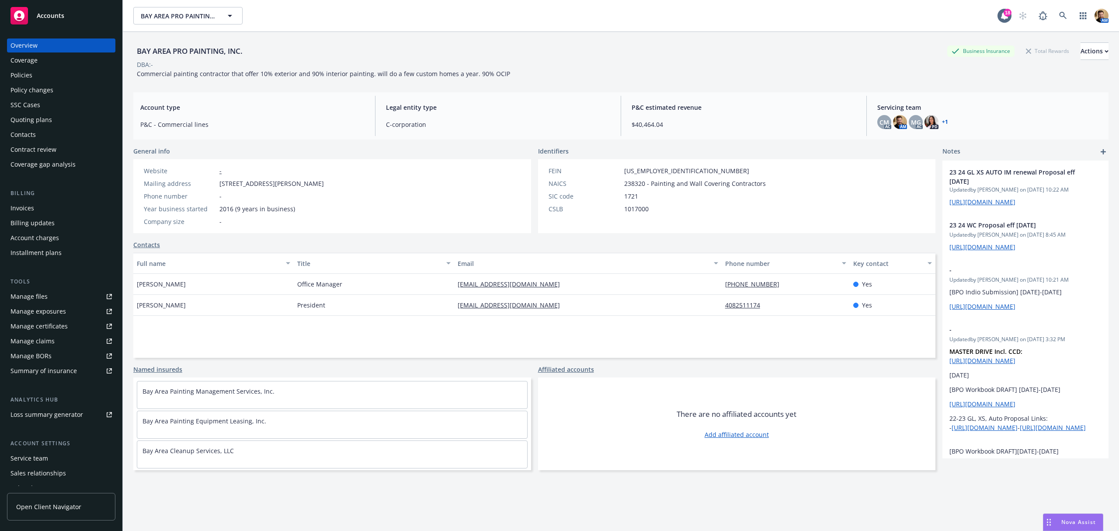
click at [40, 73] on div "Policies" at bounding box center [60, 75] width 101 height 14
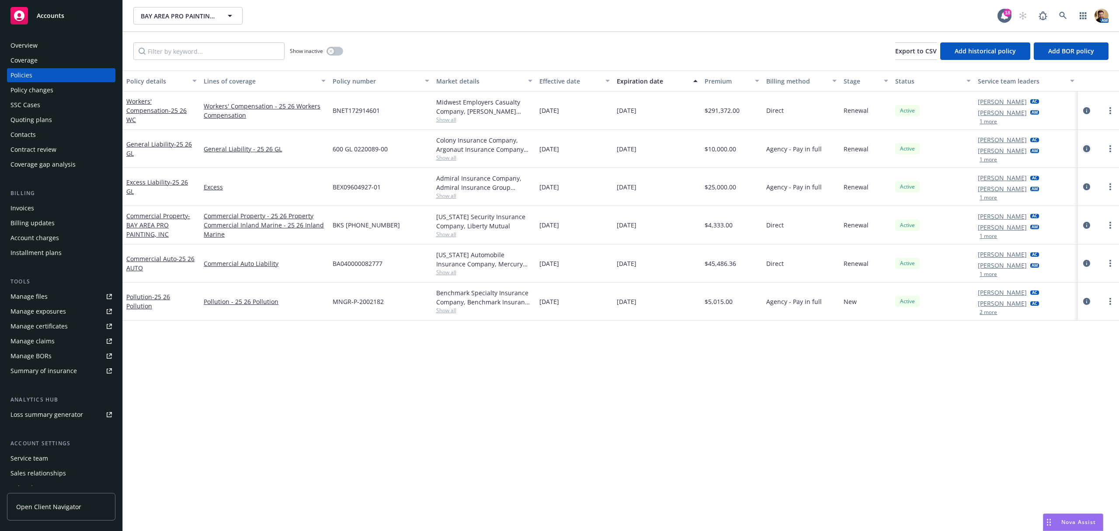
click at [1084, 148] on icon "circleInformation" at bounding box center [1086, 148] width 7 height 7
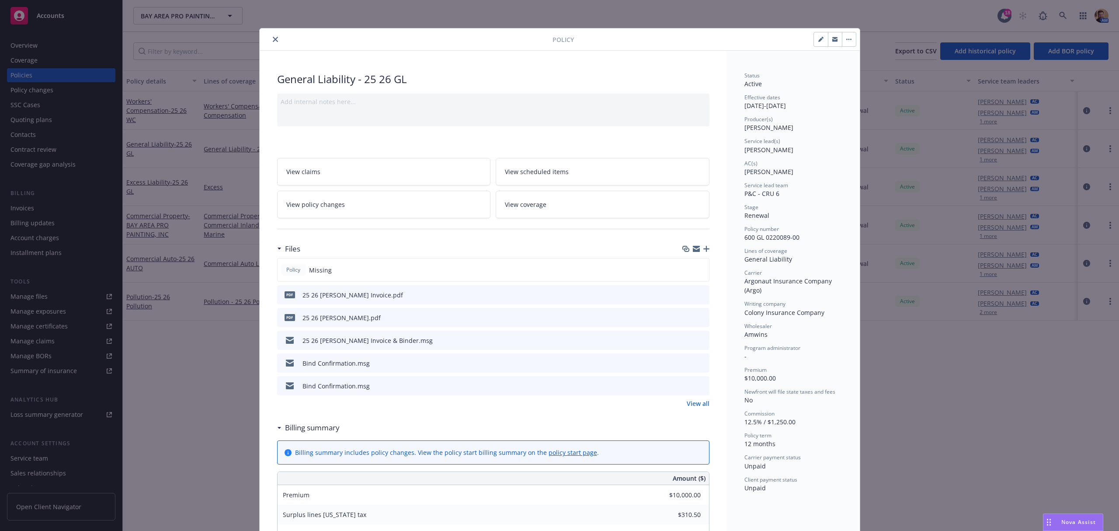
click at [273, 38] on icon "close" at bounding box center [275, 39] width 5 height 5
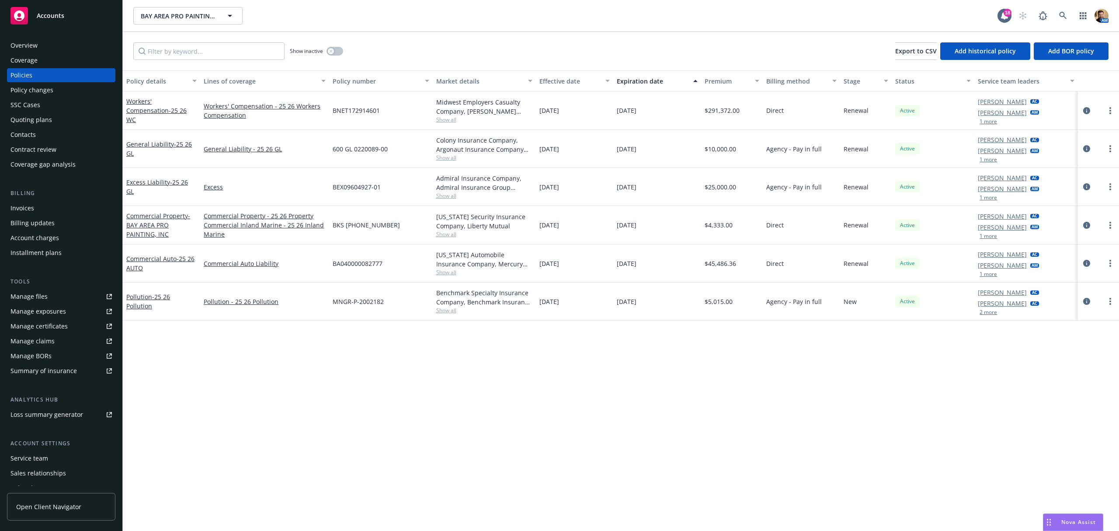
click at [441, 154] on span "Show all" at bounding box center [484, 157] width 96 height 7
click at [393, 417] on div "Policy details Lines of coverage Policy number Market details Effective date Ex…" at bounding box center [621, 300] width 996 height 460
click at [446, 158] on span "Show all" at bounding box center [484, 157] width 96 height 7
click at [474, 407] on div "Policy details Lines of coverage Policy number Market details Effective date Ex…" at bounding box center [621, 300] width 996 height 460
click at [445, 158] on span "Show all" at bounding box center [484, 157] width 96 height 7
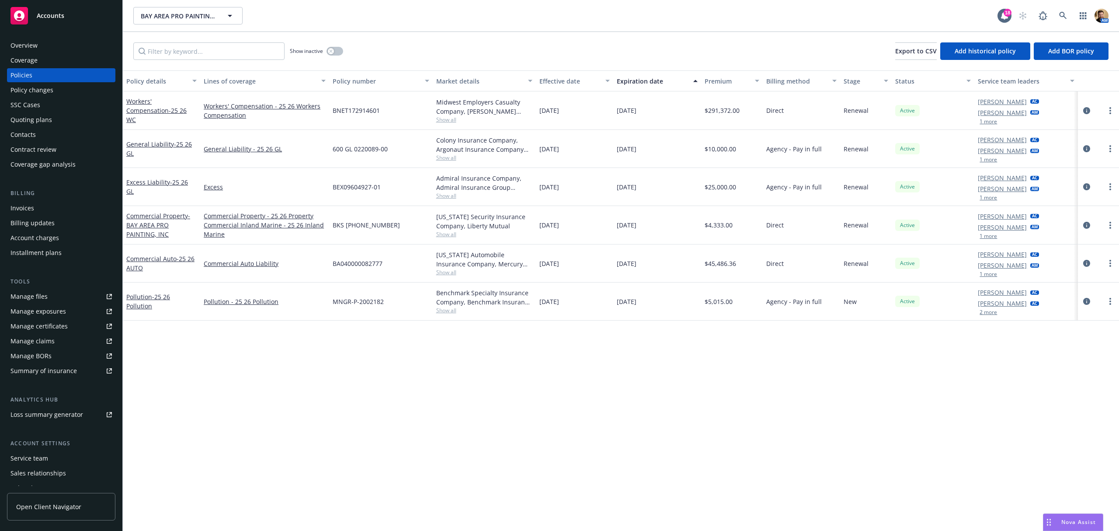
click at [415, 360] on div "Policy details Lines of coverage Policy number Market details Effective date Ex…" at bounding box center [621, 300] width 996 height 460
click at [450, 158] on span "Show all" at bounding box center [484, 157] width 96 height 7
click at [393, 153] on div "600 GL 0220089-00" at bounding box center [380, 149] width 103 height 38
drag, startPoint x: 392, startPoint y: 143, endPoint x: 329, endPoint y: 146, distance: 63.4
click at [329, 146] on div "600 GL 0220089-00" at bounding box center [380, 149] width 103 height 38
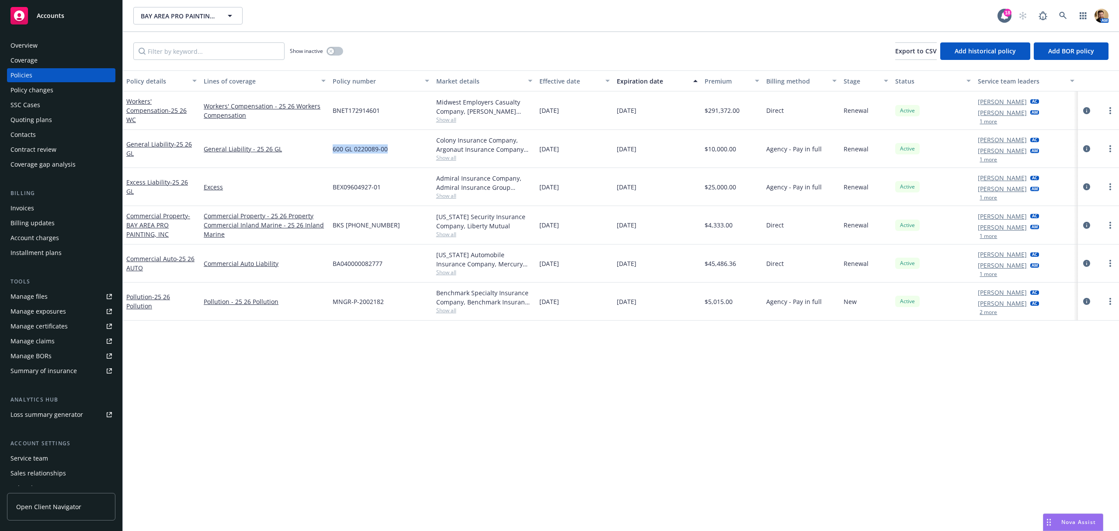
copy span "600 GL 0220089-00"
click at [1085, 145] on icon "circleInformation" at bounding box center [1086, 148] width 7 height 7
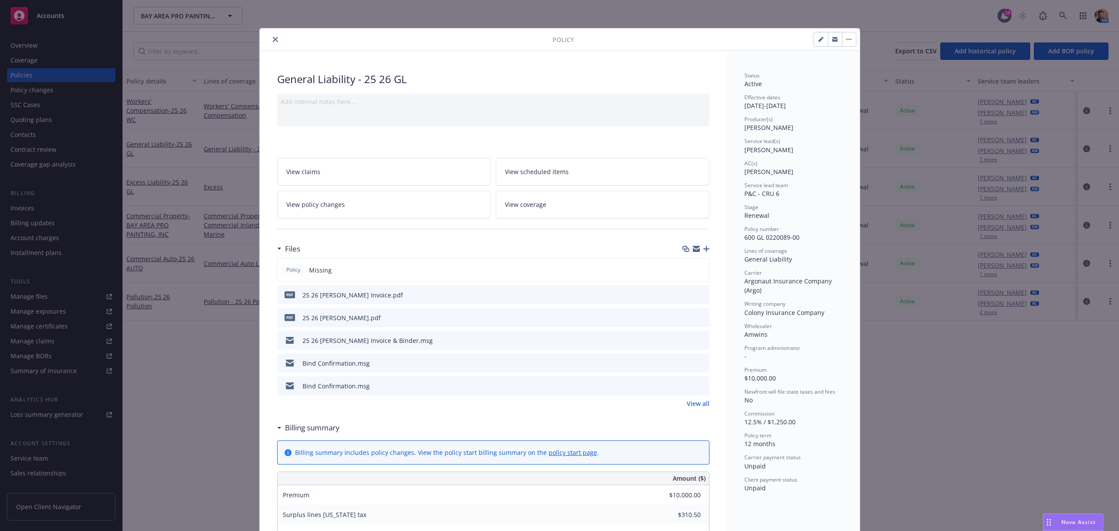
scroll to position [26, 0]
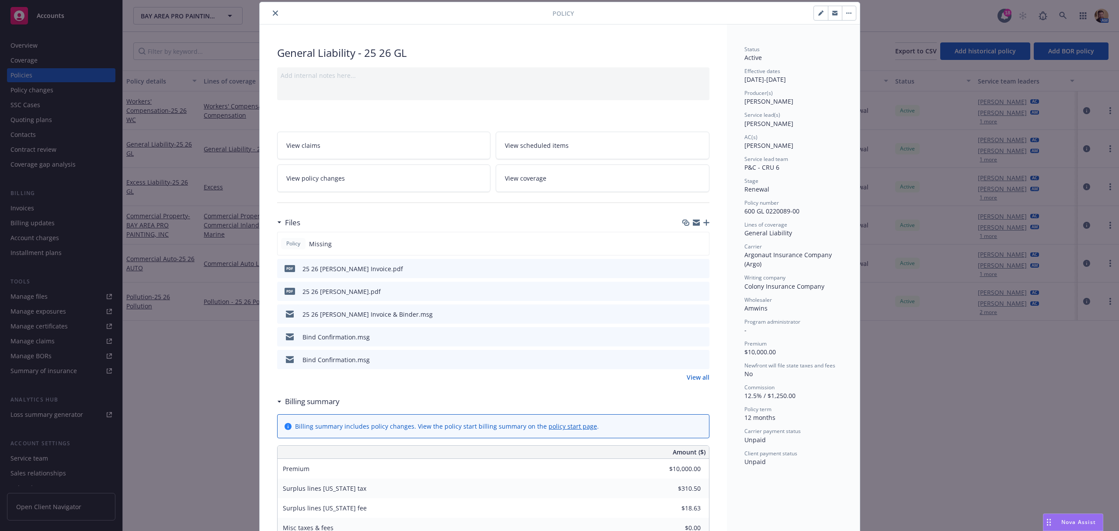
click at [695, 378] on link "View all" at bounding box center [698, 376] width 23 height 9
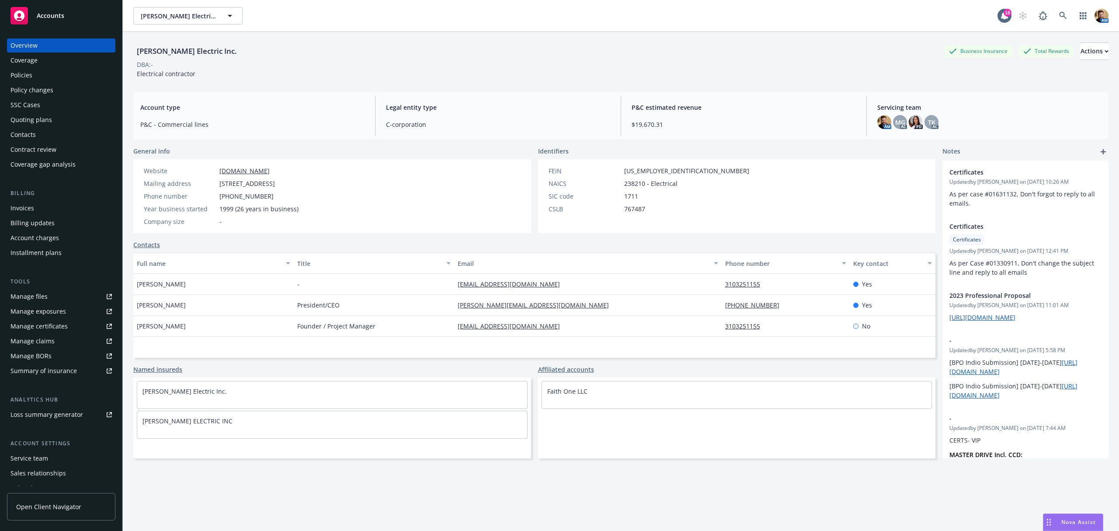
click at [51, 118] on div "Quoting plans" at bounding box center [60, 120] width 101 height 14
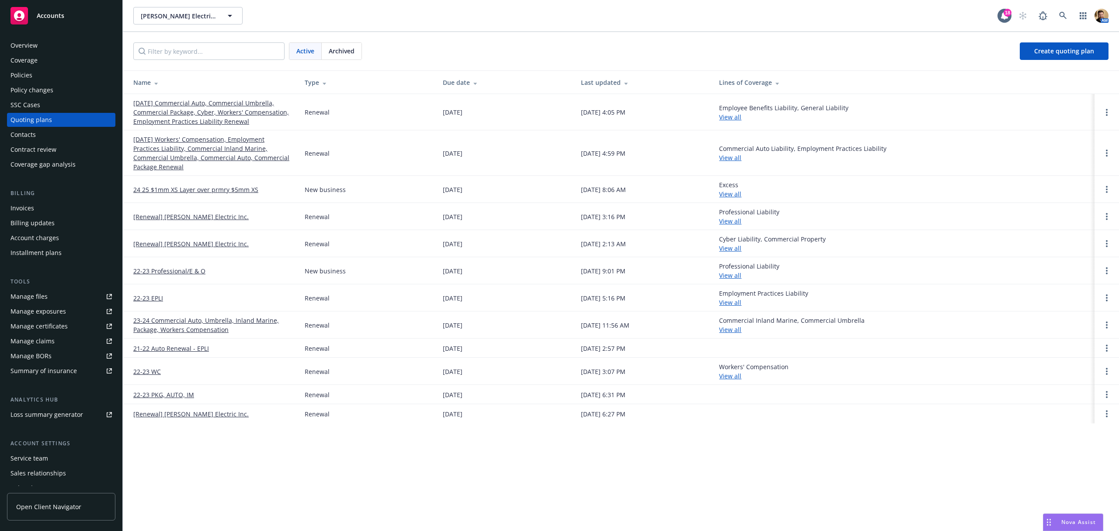
click at [184, 106] on link "01/01/26 Commercial Auto, Commercial Umbrella, Commercial Package, Cyber, Worke…" at bounding box center [211, 112] width 157 height 28
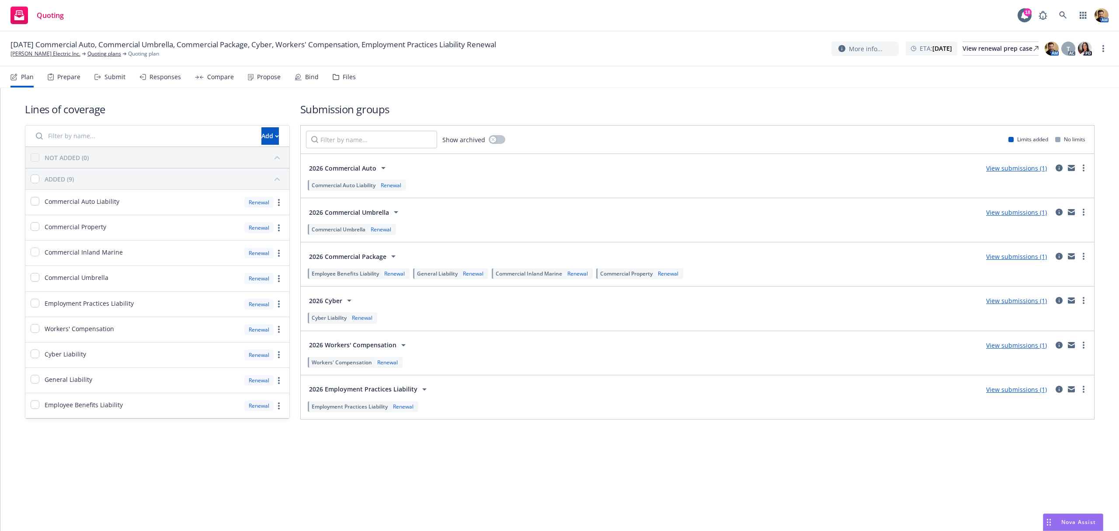
click at [106, 78] on div "Submit" at bounding box center [114, 76] width 21 height 7
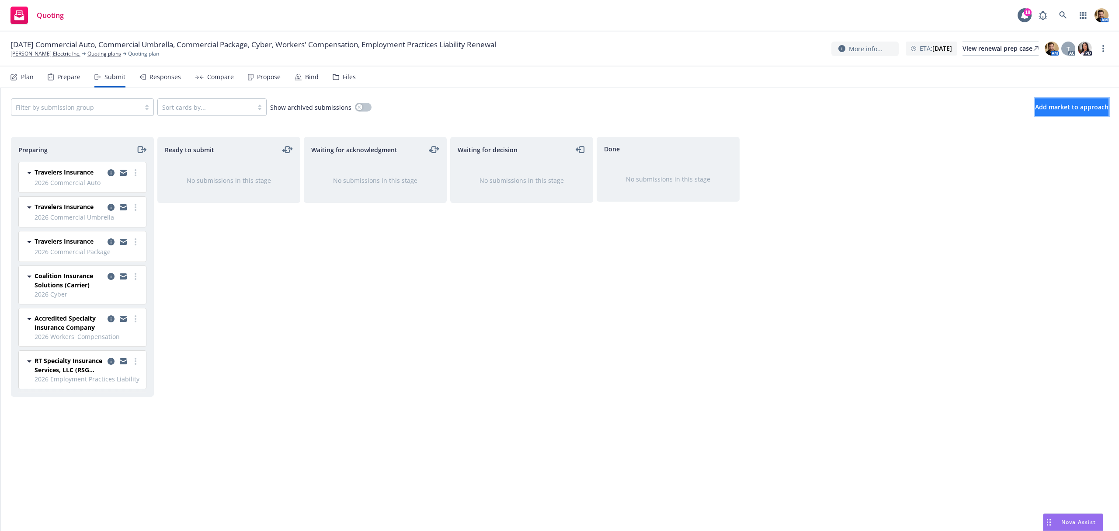
click at [1056, 107] on span "Add market to approach" at bounding box center [1071, 107] width 73 height 8
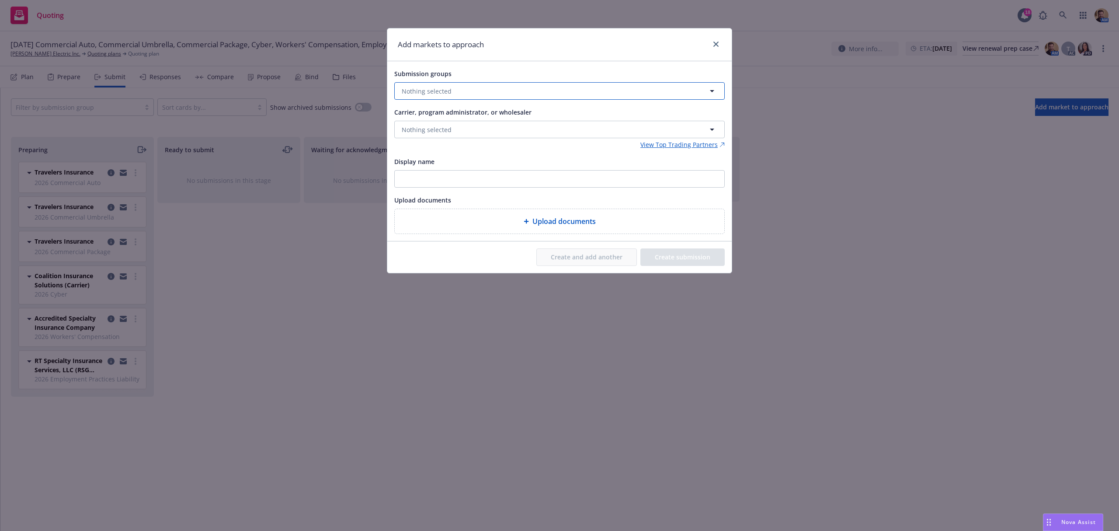
click at [450, 94] on button "Nothing selected" at bounding box center [559, 90] width 330 height 17
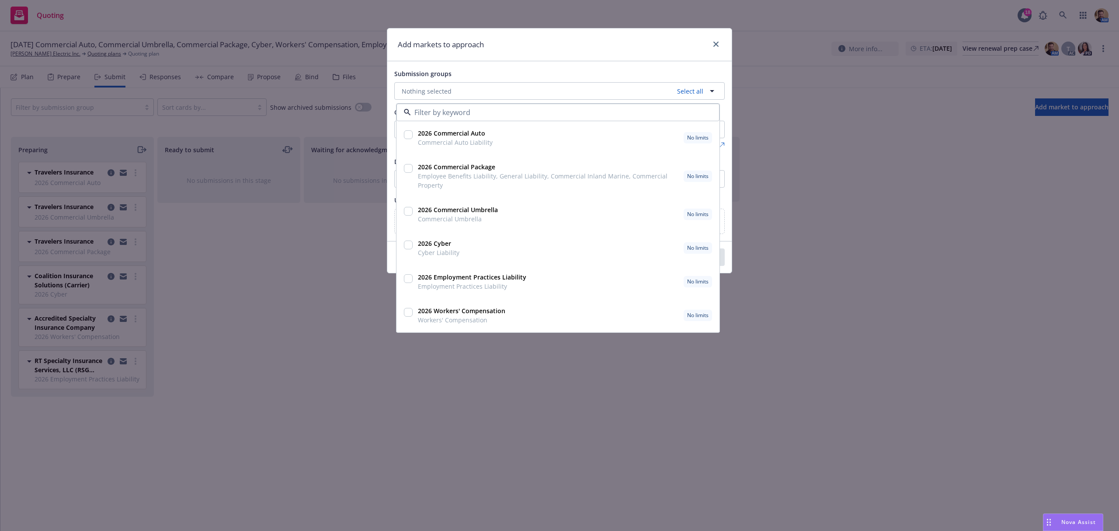
click at [408, 168] on input "checkbox" at bounding box center [408, 168] width 9 height 9
checkbox input "true"
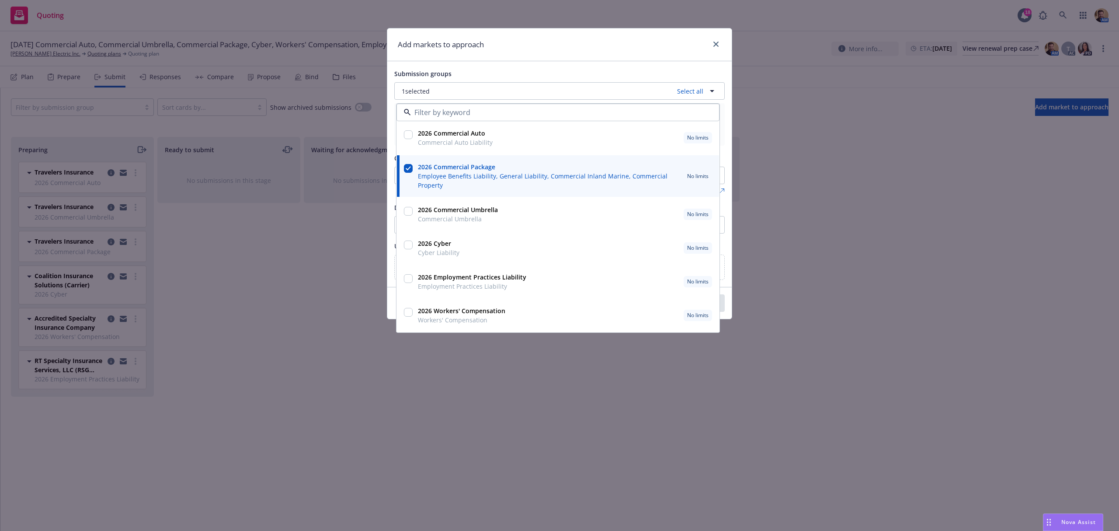
click at [408, 135] on input "checkbox" at bounding box center [408, 134] width 9 height 9
checkbox input "true"
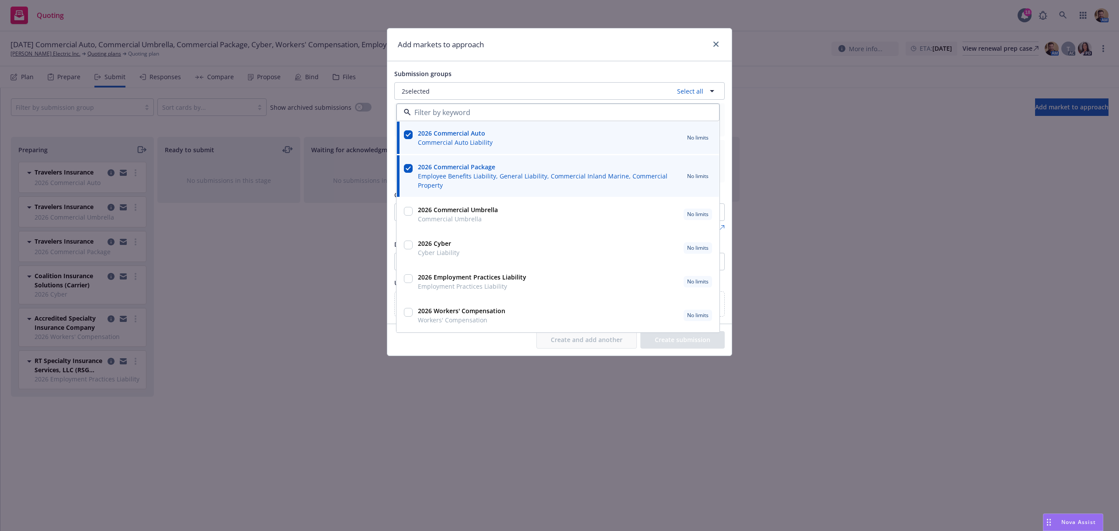
click at [408, 211] on input "checkbox" at bounding box center [408, 211] width 9 height 9
checkbox input "true"
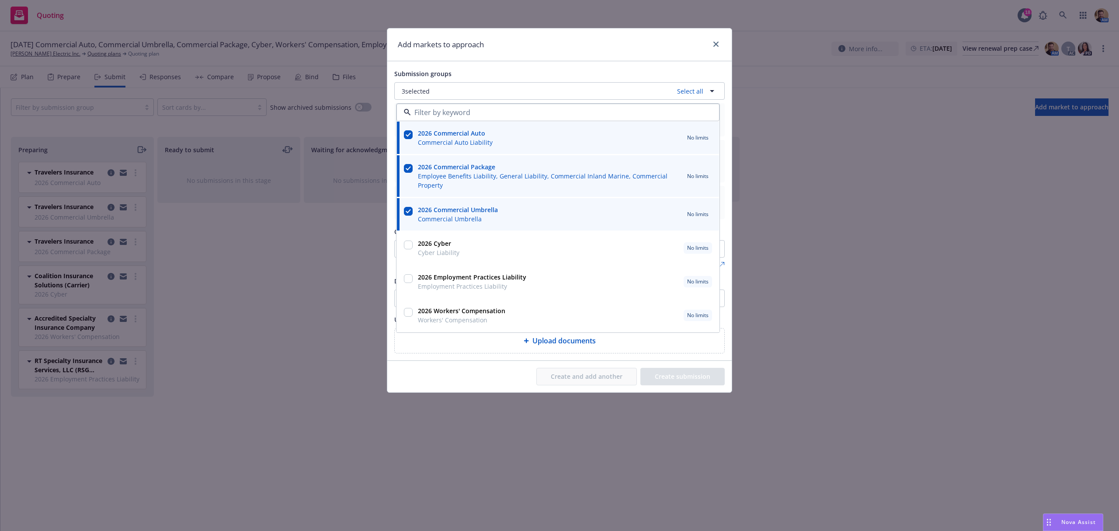
click at [568, 39] on div "Add markets to approach" at bounding box center [559, 44] width 344 height 33
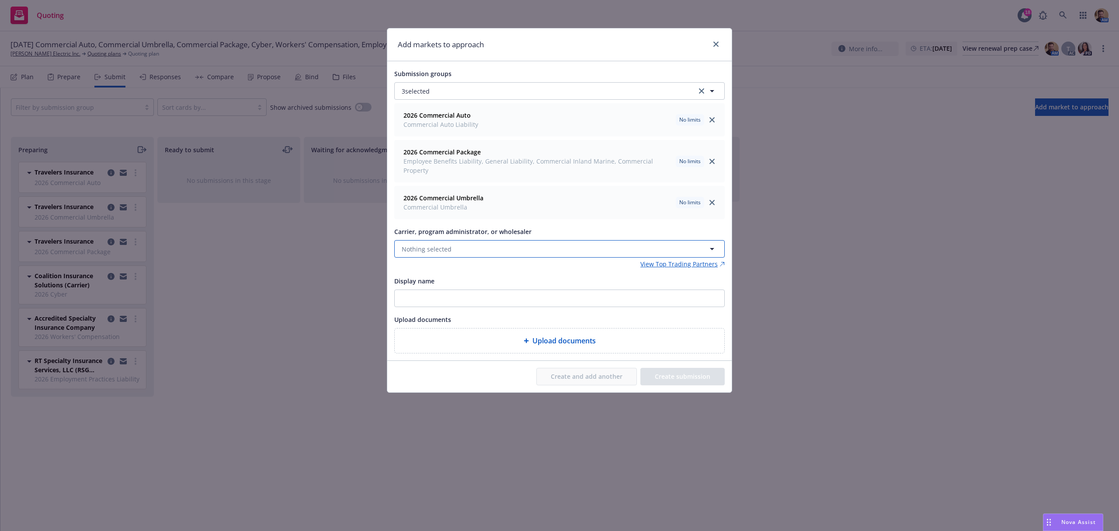
click at [474, 241] on button "Nothing selected" at bounding box center [559, 248] width 330 height 17
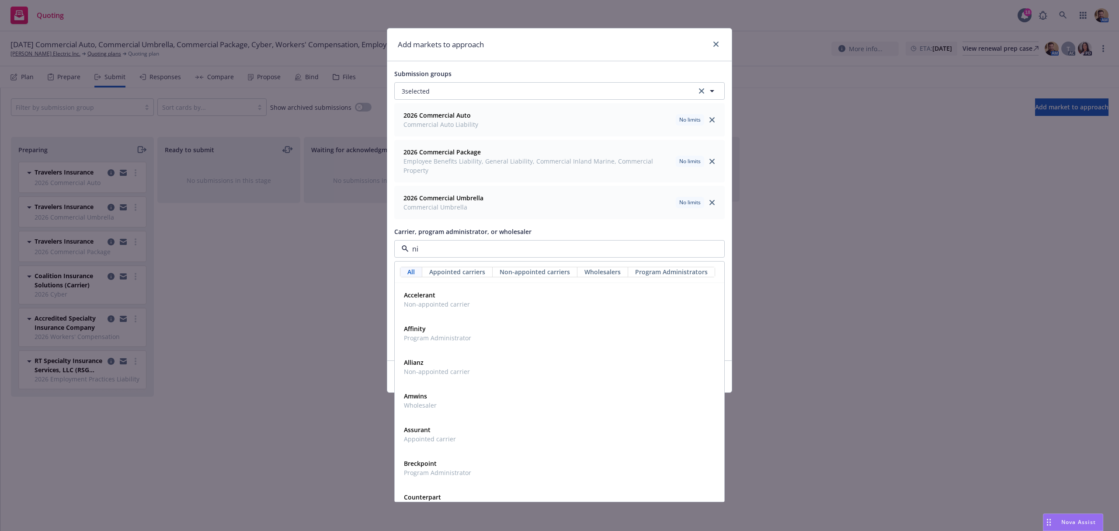
type input "nip"
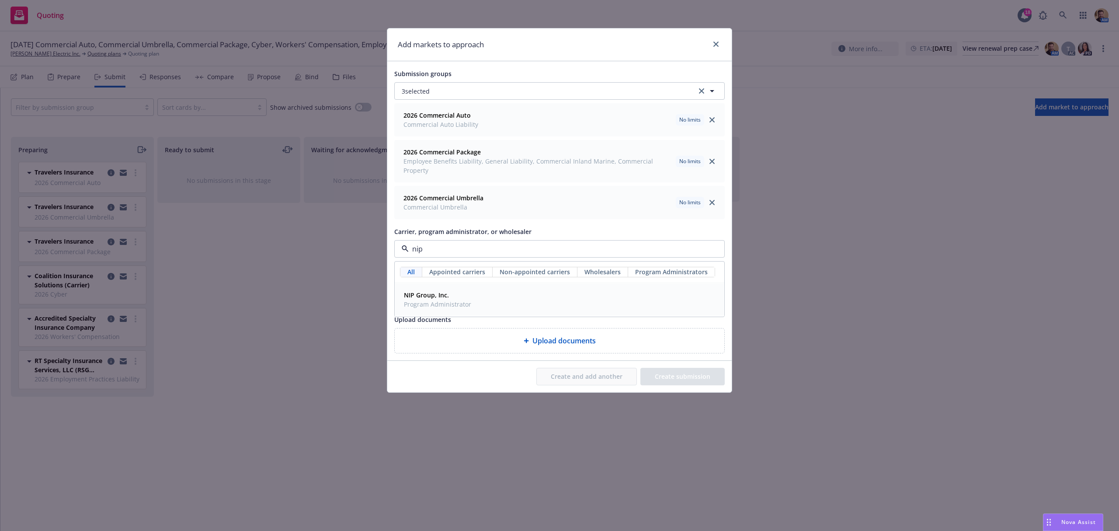
click at [432, 306] on div "NIP Group, Inc. Program Administrator" at bounding box center [559, 299] width 329 height 32
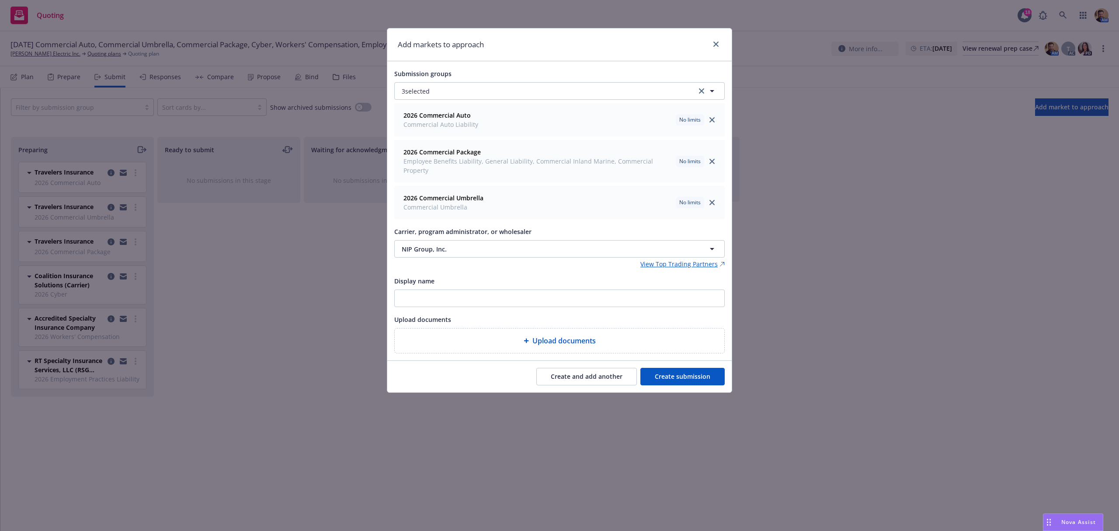
click at [677, 373] on button "Create submission" at bounding box center [682, 376] width 84 height 17
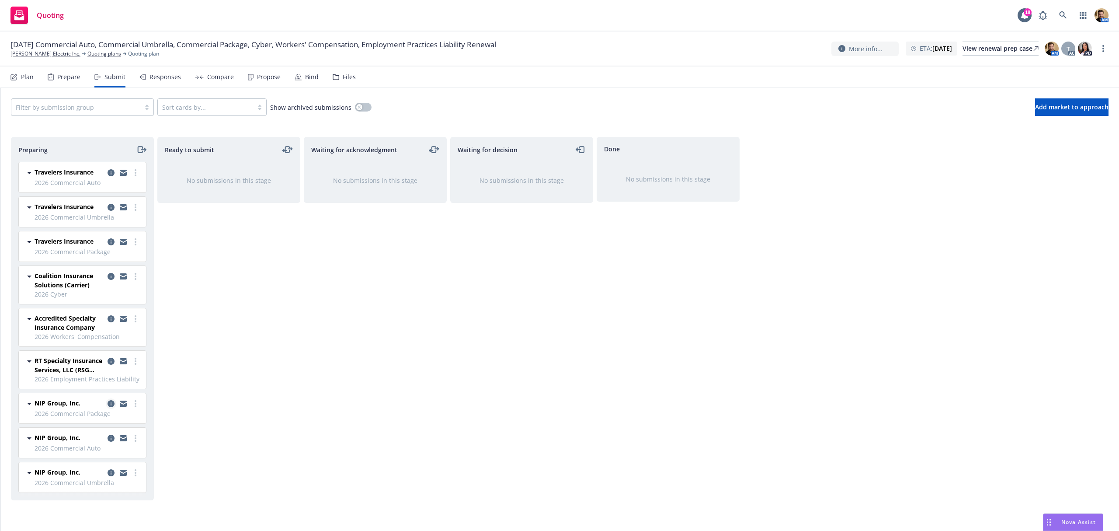
click at [111, 404] on icon "copy logging email" at bounding box center [111, 403] width 7 height 7
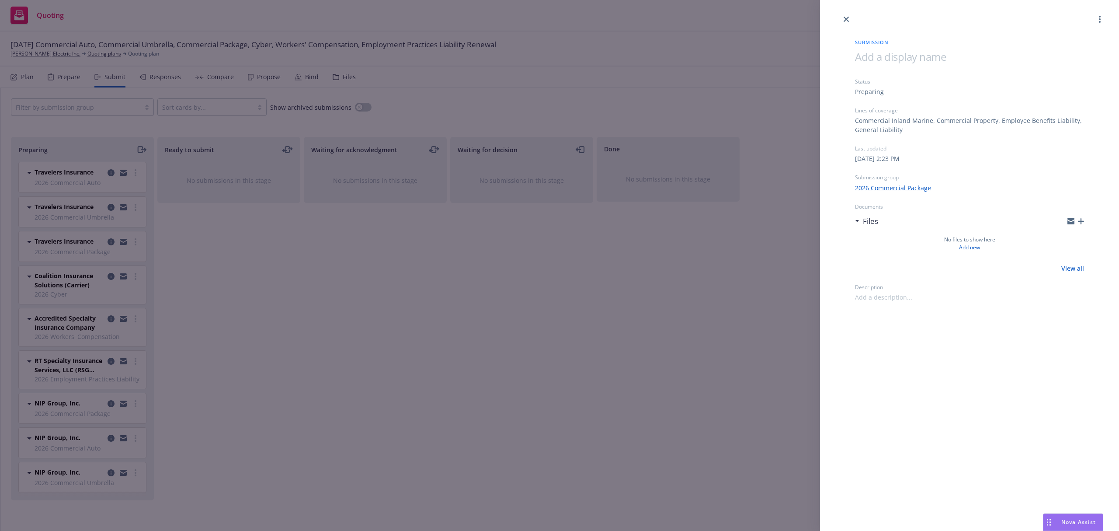
click at [1081, 217] on div "Files" at bounding box center [969, 221] width 229 height 18
click at [1080, 221] on icon "button" at bounding box center [1081, 221] width 6 height 6
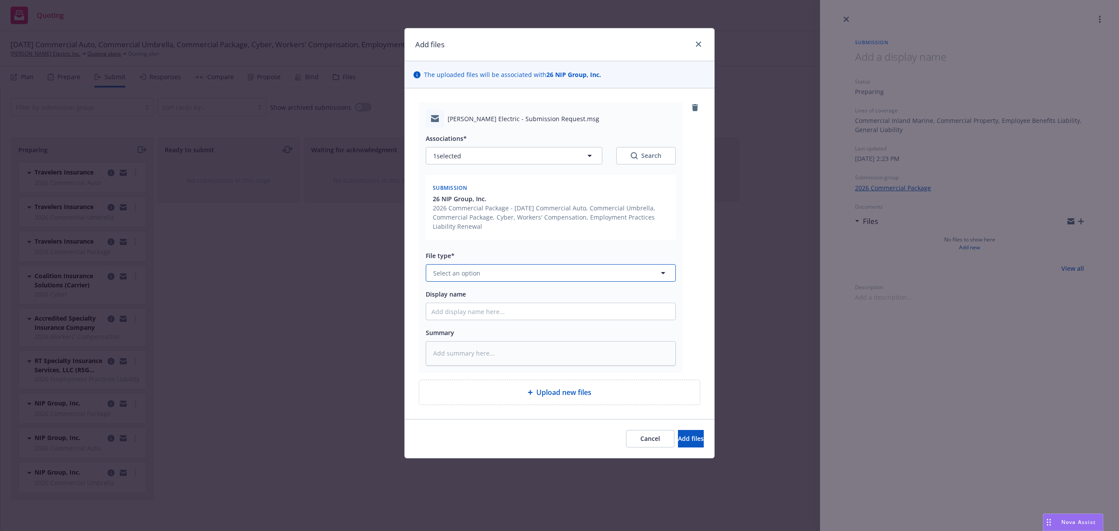
click at [471, 270] on span "Select an option" at bounding box center [456, 272] width 47 height 9
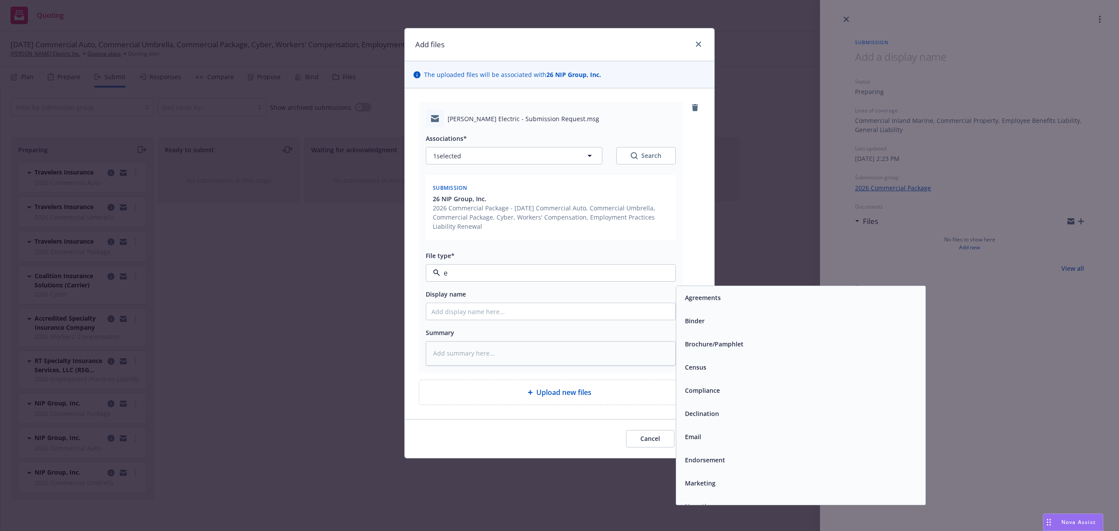
type input "em"
click at [724, 316] on div "Email" at bounding box center [800, 320] width 239 height 13
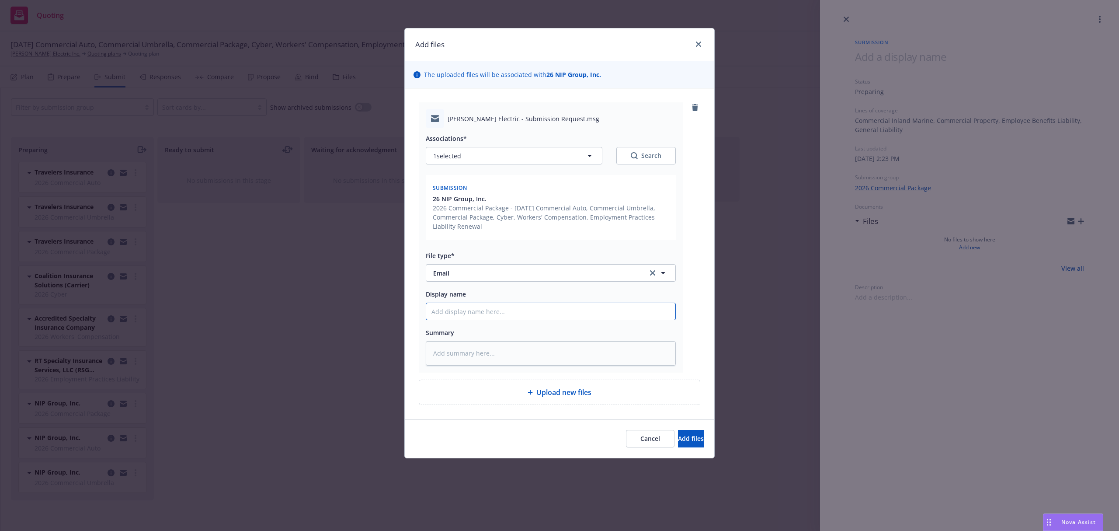
click at [524, 316] on input "Display name" at bounding box center [550, 311] width 249 height 17
type textarea "x"
type input "N"
type textarea "x"
type input "NI"
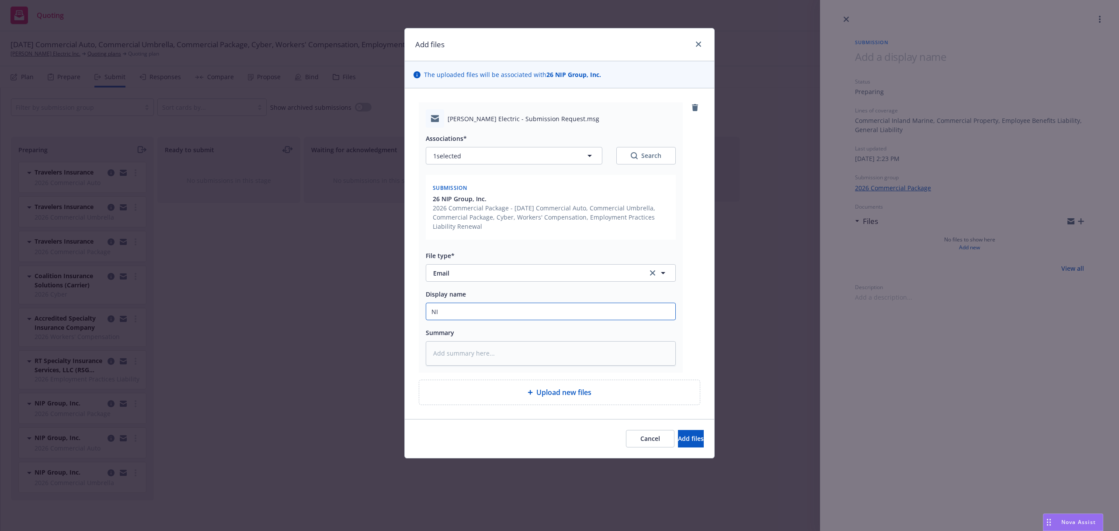
type textarea "x"
type input "NIP"
type textarea "x"
type input "NIP"
type textarea "x"
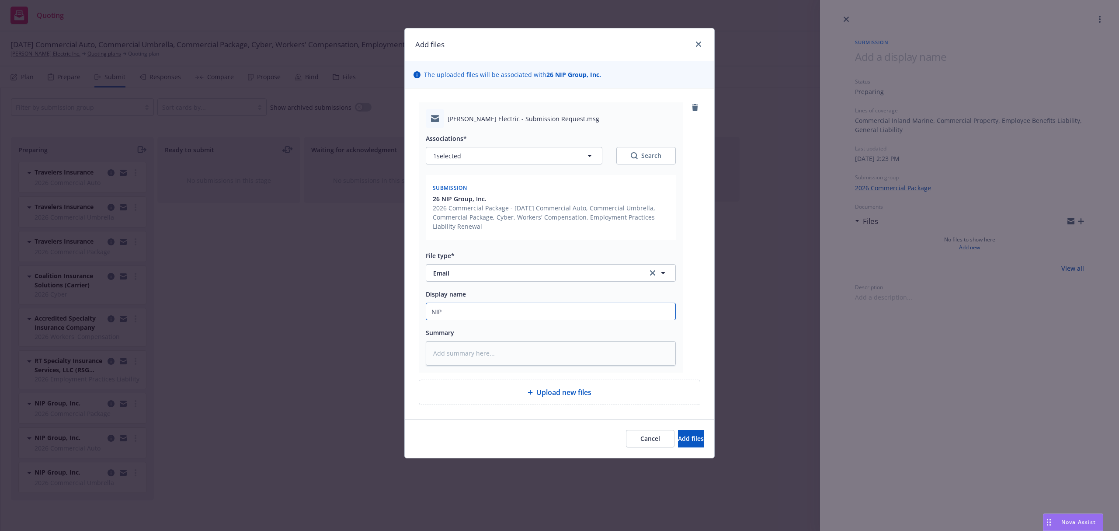
type input "NIP U"
type textarea "x"
type input "NIP UW"
type textarea "x"
type input "NIP UW"
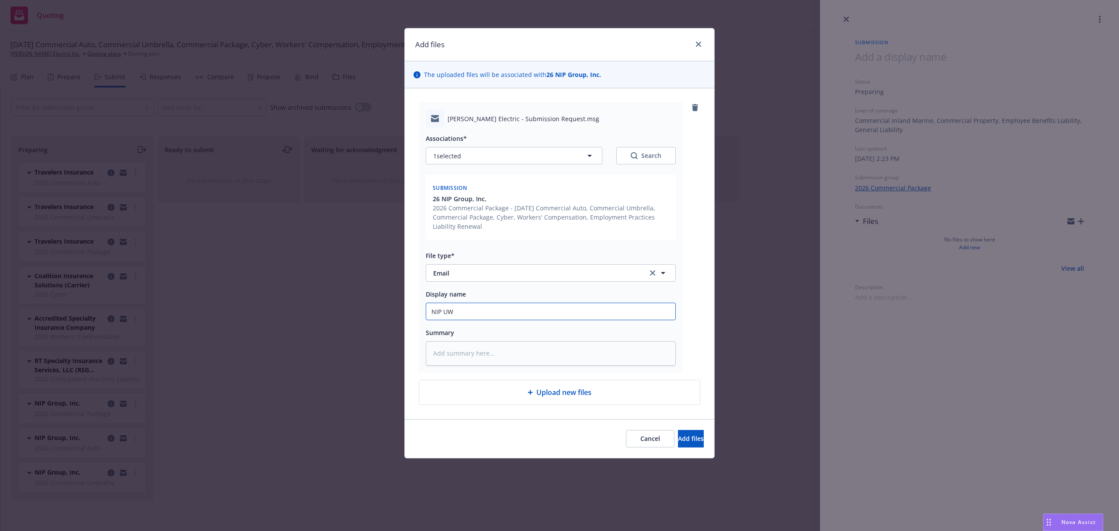
type textarea "x"
type input "NIP UW C"
type textarea "x"
type input "NIP UW Co"
type textarea "x"
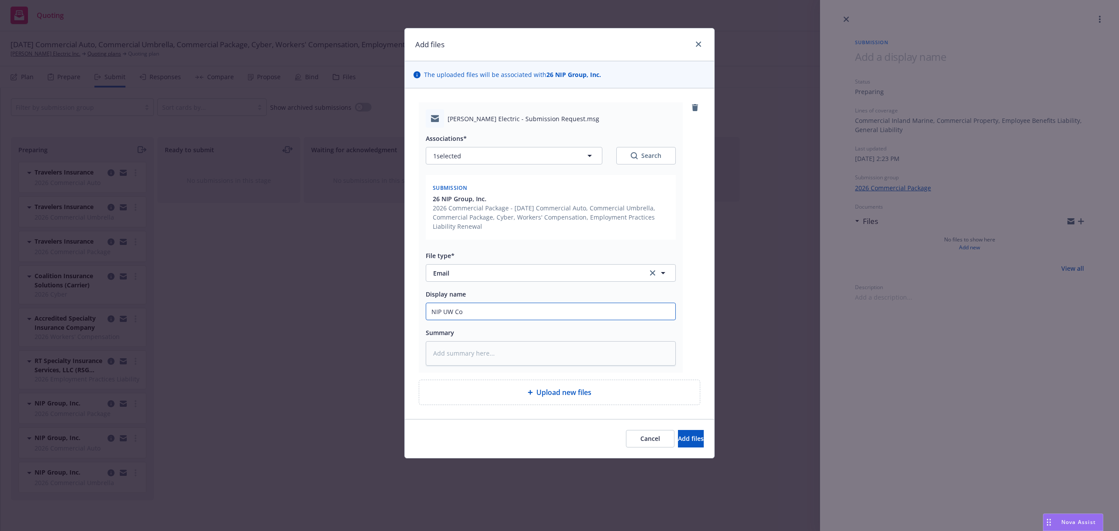
type input "NIP UW Con"
type textarea "x"
type input "NIP UW Cont"
type textarea "x"
type input "NIP UW Conta"
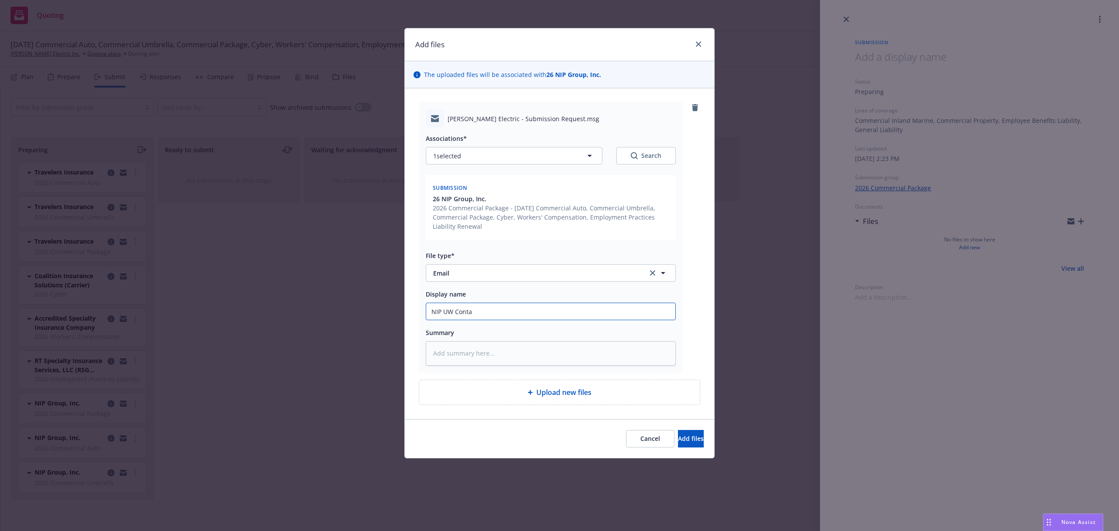
type textarea "x"
type input "NIP UW Contac"
type textarea "x"
type input "NIP UW Contact"
type textarea "x"
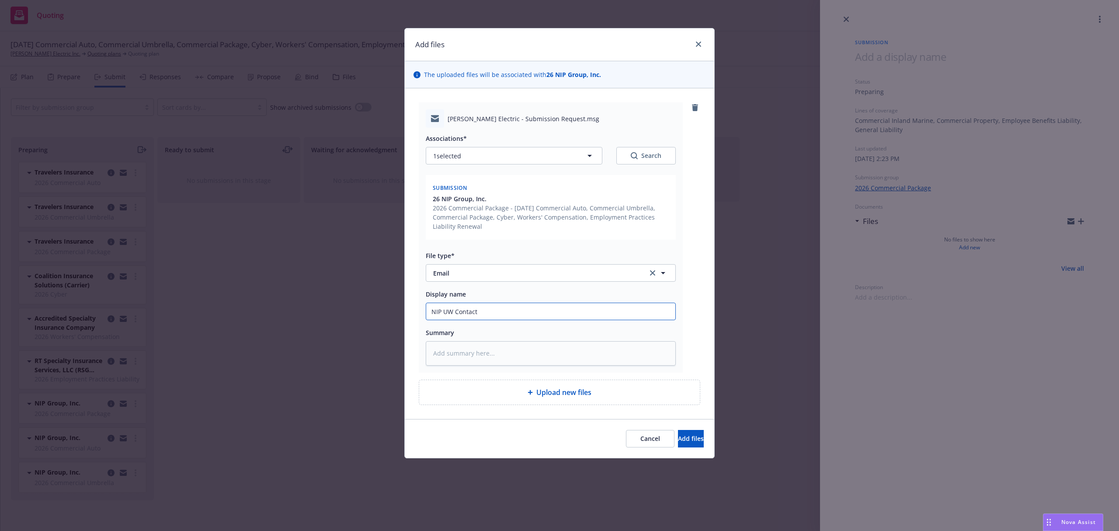
type input "NIP UW Contact"
type textarea "x"
type input "NIP UW Contact f"
type textarea "x"
type input "NIP UW Contact fo"
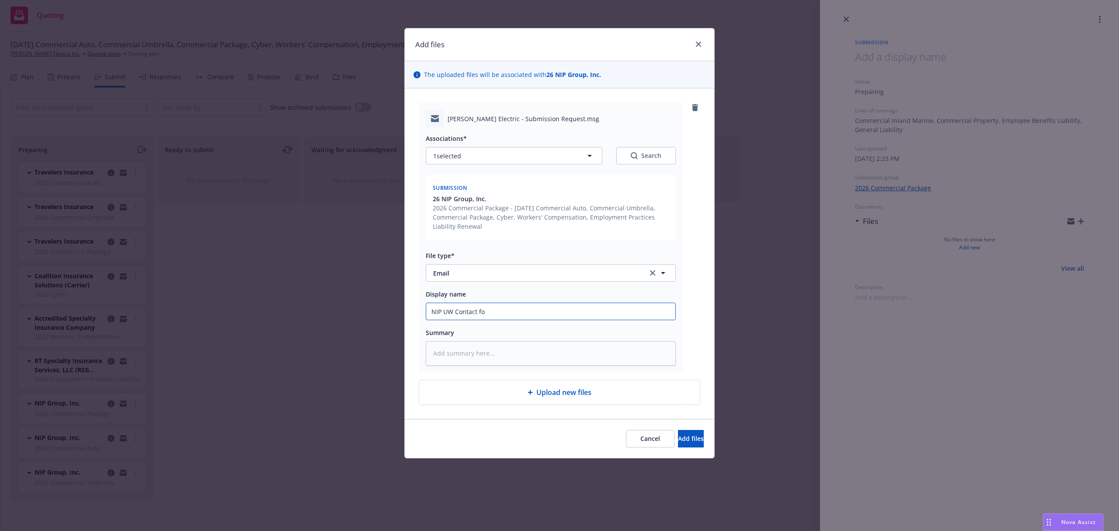
type textarea "x"
type input "NIP UW Contact for"
type textarea "x"
type input "NIP UW Contact for"
type textarea "x"
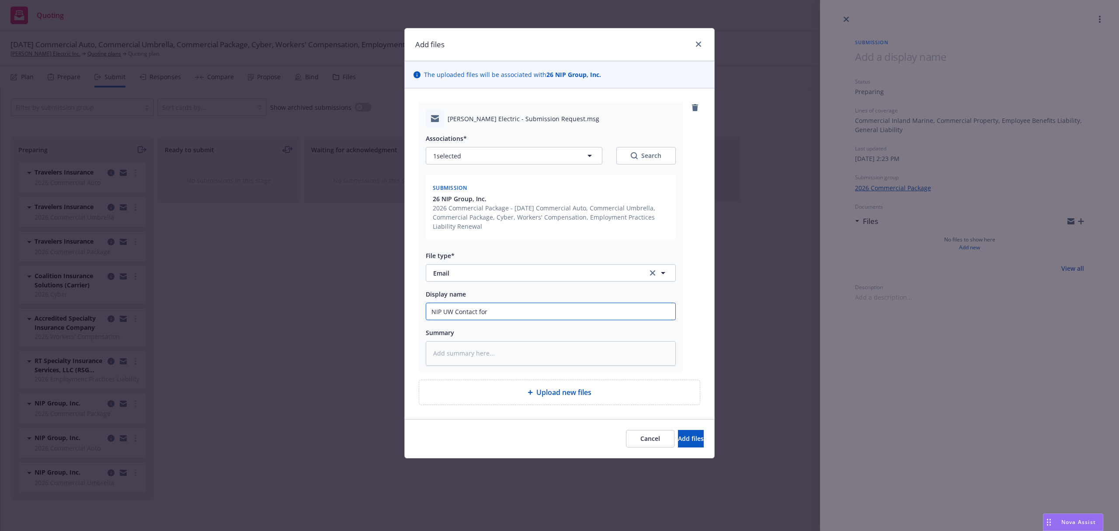
type input "NIP UW Contact for s"
type textarea "x"
type input "NIP UW Contact for su"
type textarea "x"
type input "NIP UW Contact for suv"
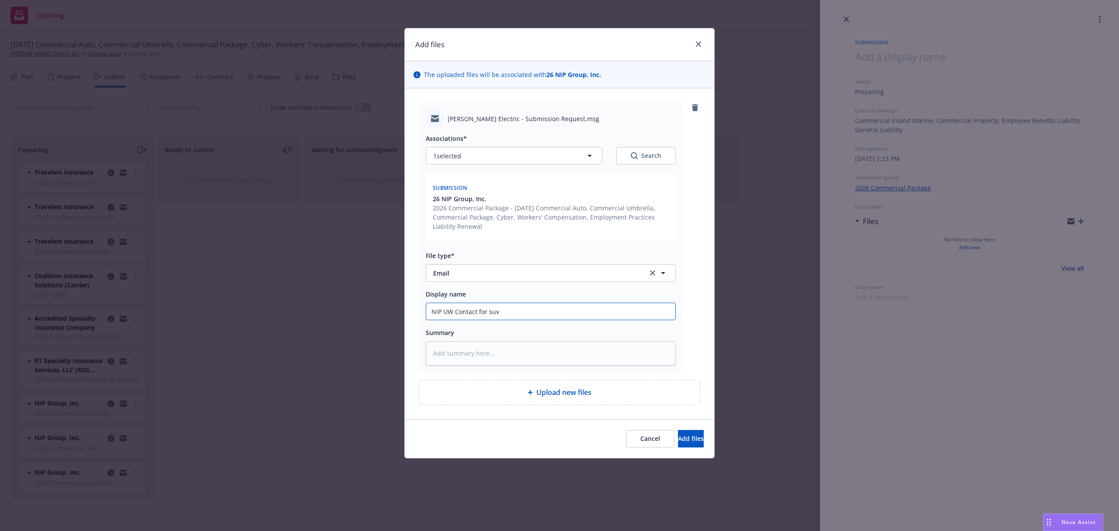
type textarea "x"
type input "NIP UW Contact for suvm"
type textarea "x"
type input "NIP UW Contact for suvmi"
type textarea "x"
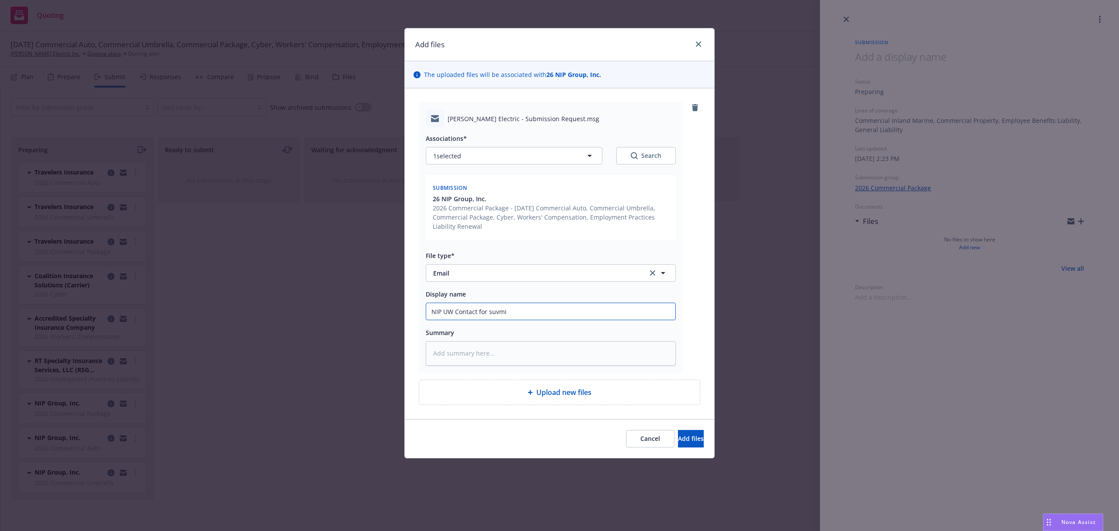
type input "NIP UW Contact for suvm"
type textarea "x"
type input "NIP UW Contact for suv"
type textarea "x"
type input "NIP UW Contact for su"
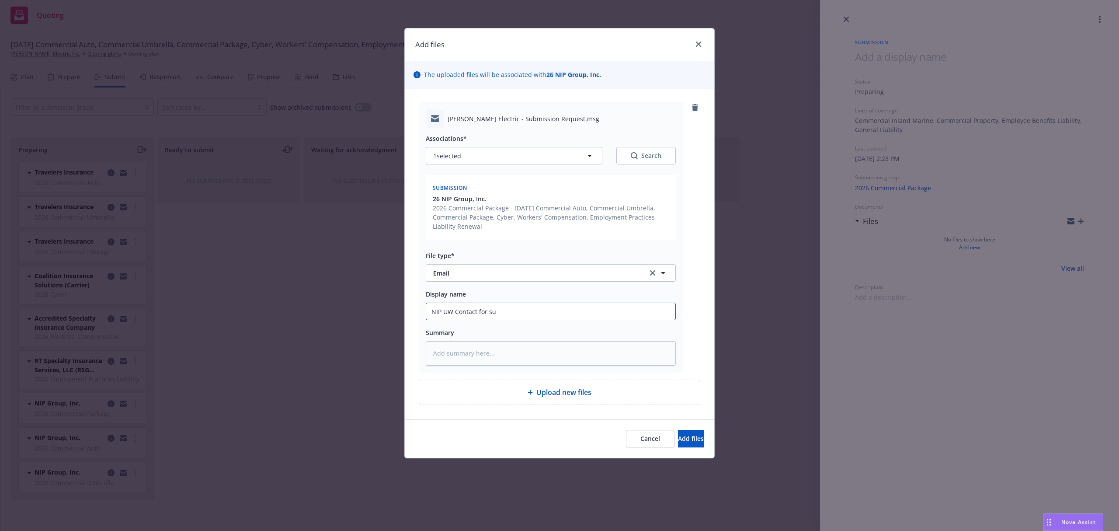
type textarea "x"
type input "NIP UW Contact for sub"
type textarea "x"
type input "NIP UW Contact for subm"
type textarea "x"
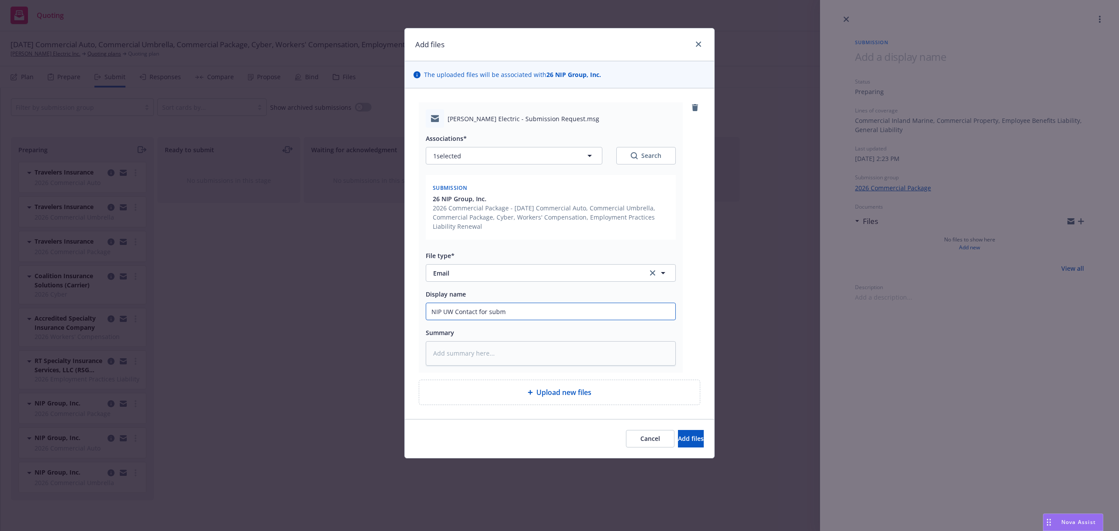
type input "NIP UW Contact for submi"
type textarea "x"
type input "NIP UW Contact for submis"
type textarea "x"
type input "NIP UW Contact for submiss"
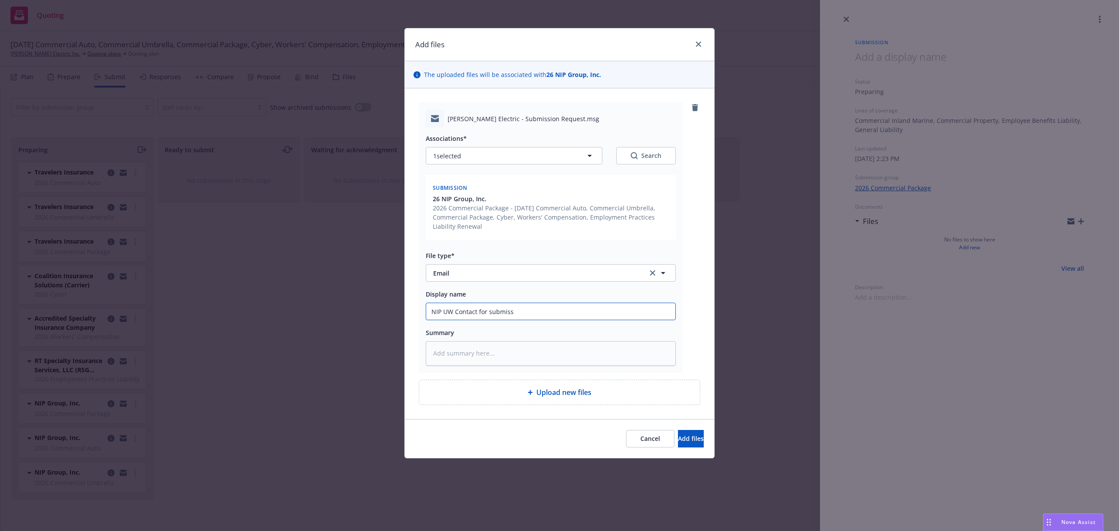
type textarea "x"
type input "NIP UW Contact for submissi"
type textarea "x"
type input "NIP UW Contact for submissio"
type textarea "x"
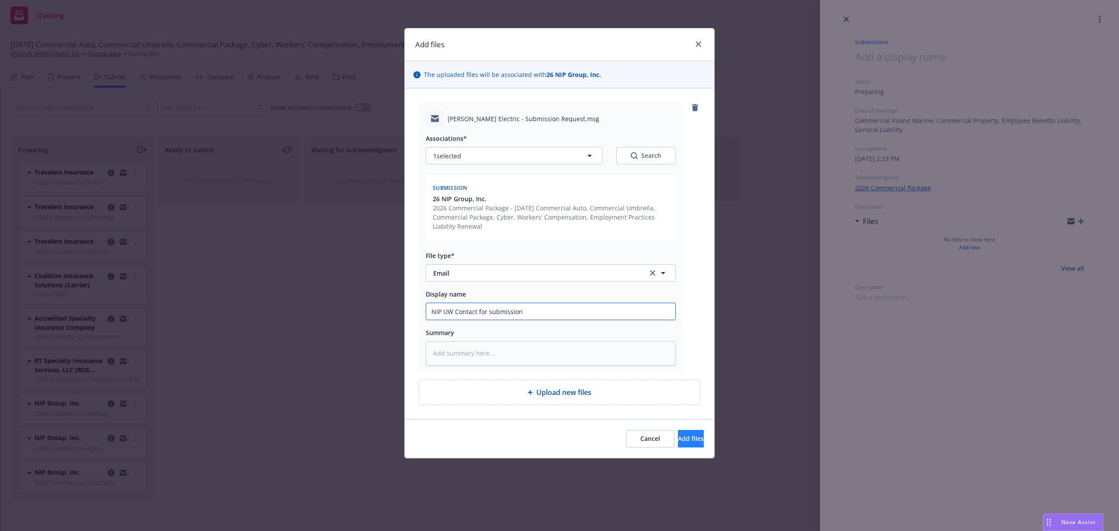
type input "NIP UW Contact for submission"
click at [678, 437] on button "Add files" at bounding box center [691, 438] width 26 height 17
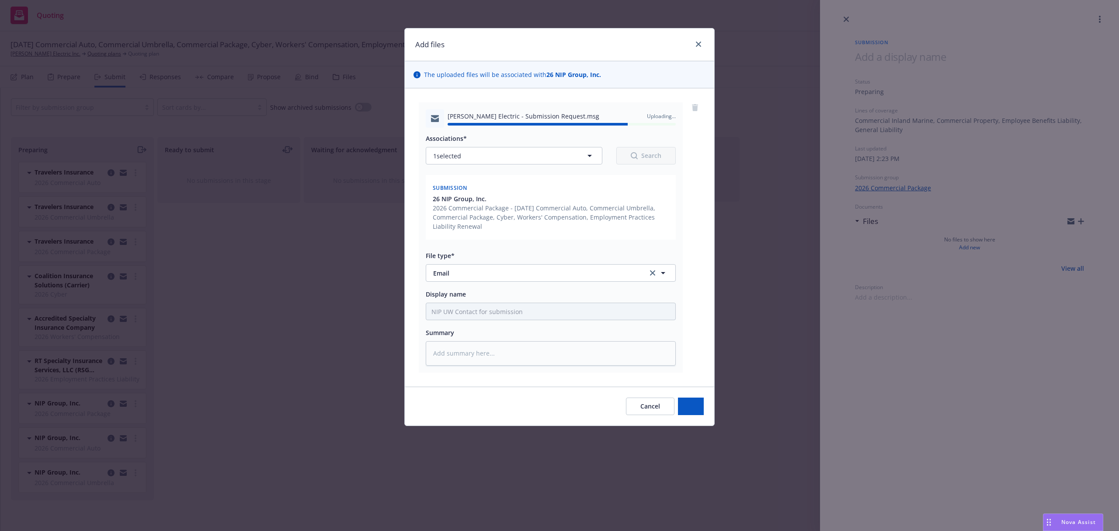
type textarea "x"
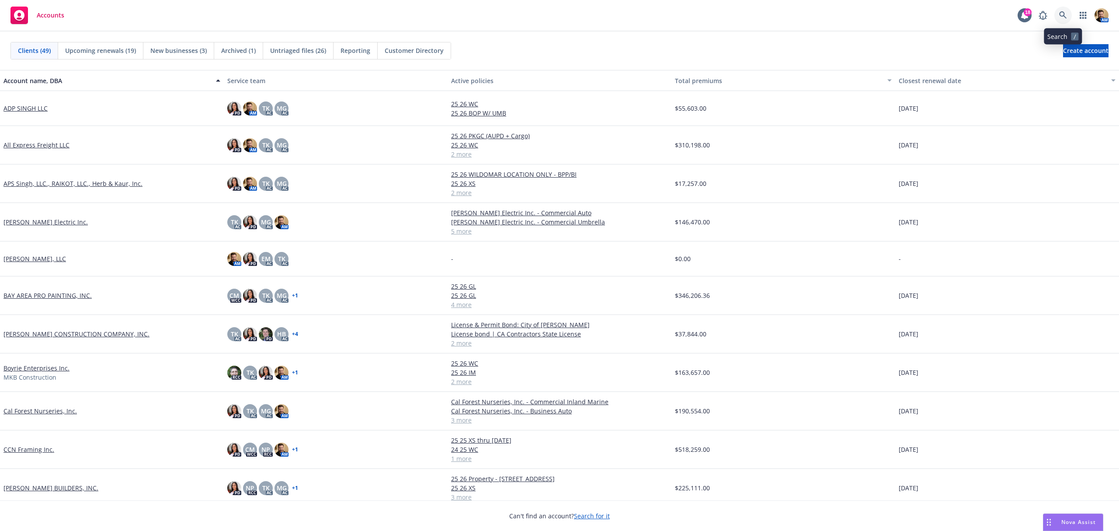
click at [1066, 12] on icon at bounding box center [1063, 15] width 8 height 8
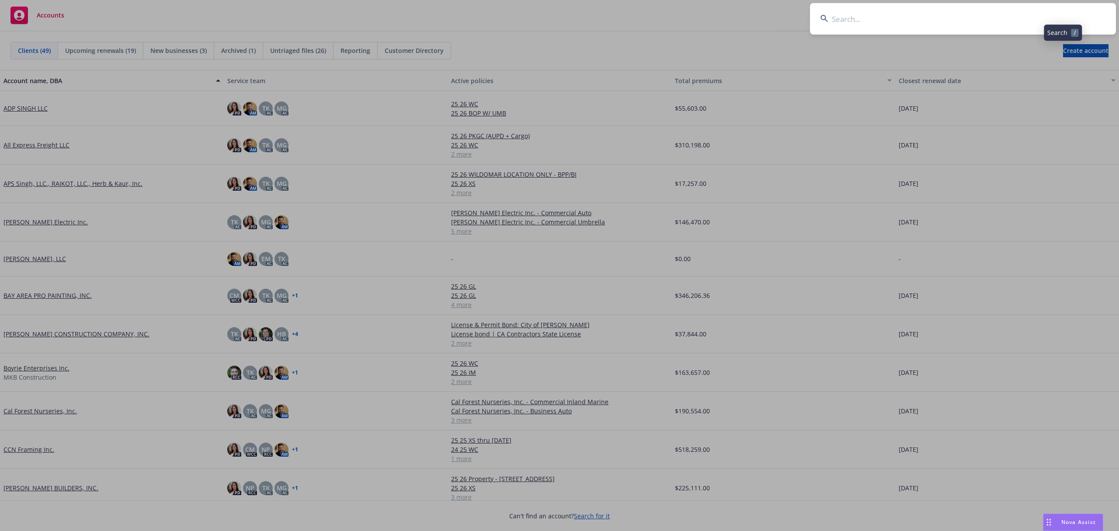
click at [1038, 18] on input at bounding box center [963, 18] width 306 height 31
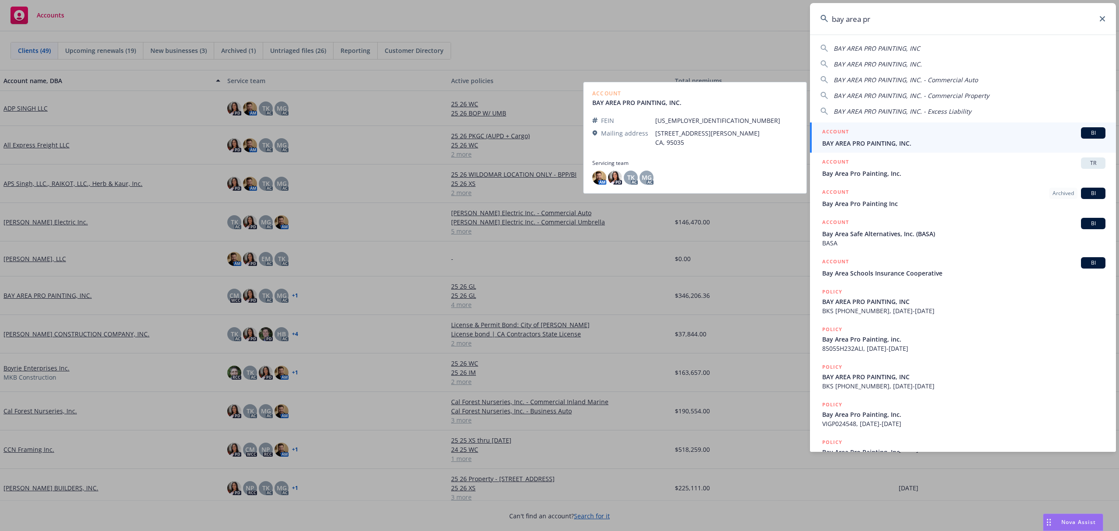
type input "bay area pr"
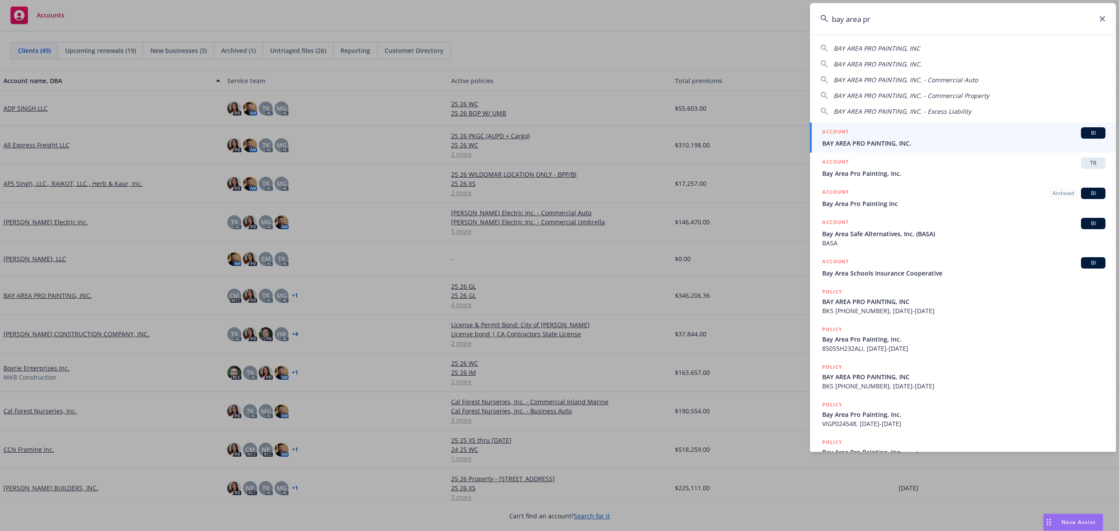
click at [858, 134] on div "ACCOUNT BI" at bounding box center [963, 132] width 283 height 11
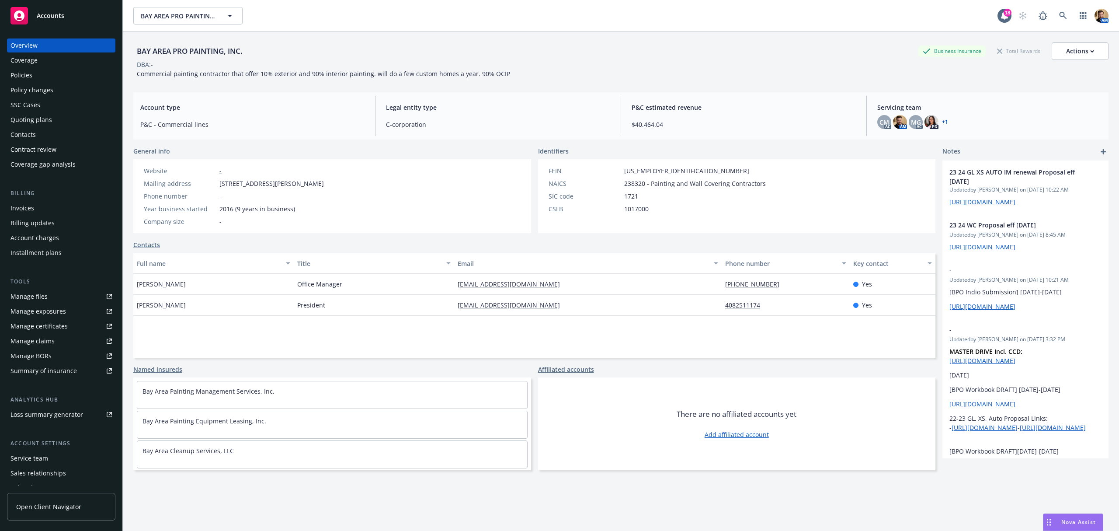
click at [31, 75] on div "Policies" at bounding box center [21, 75] width 22 height 14
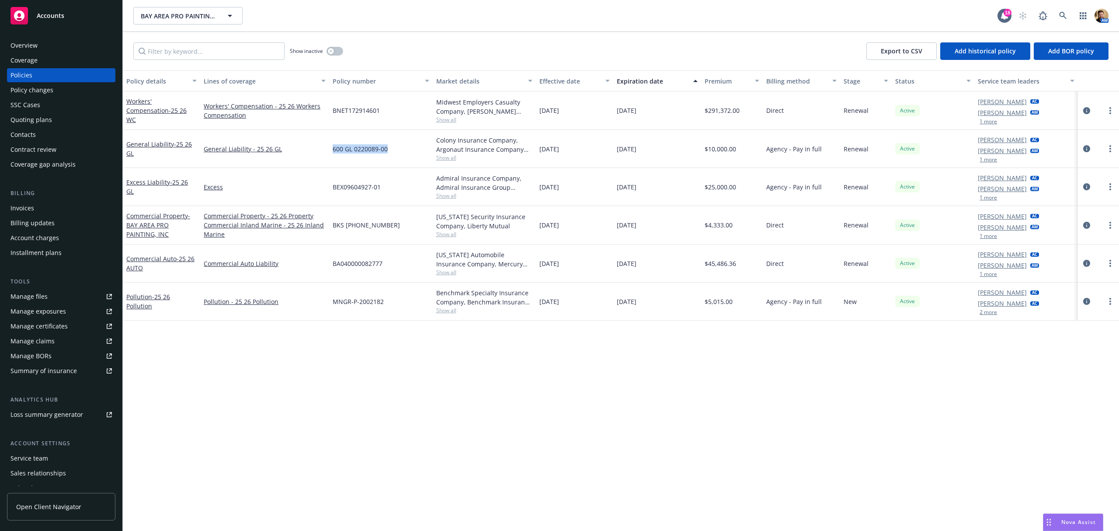
drag, startPoint x: 389, startPoint y: 149, endPoint x: 331, endPoint y: 147, distance: 57.7
click at [331, 147] on div "600 GL 0220089-00" at bounding box center [380, 149] width 103 height 38
copy span "600 GL 0220089-00"
click at [1088, 149] on icon "circleInformation" at bounding box center [1086, 148] width 7 height 7
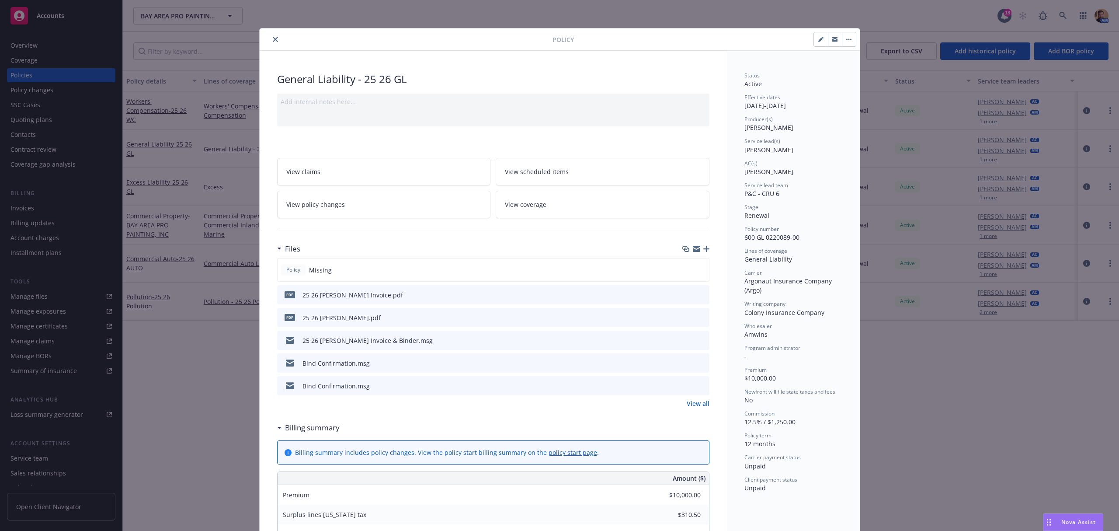
click at [703, 248] on icon "button" at bounding box center [706, 249] width 6 height 6
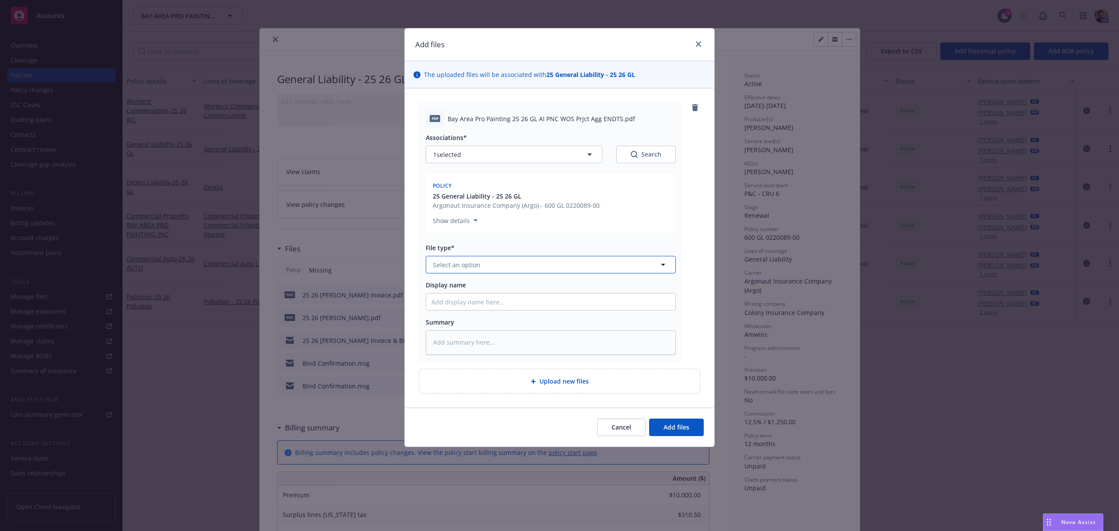
click at [483, 265] on button "Select an option" at bounding box center [551, 264] width 250 height 17
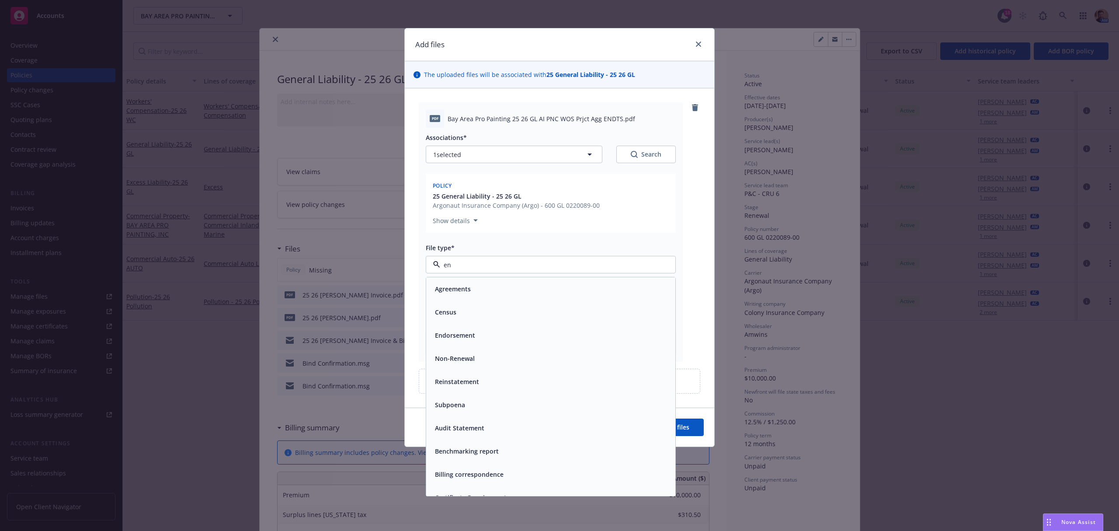
type input "end"
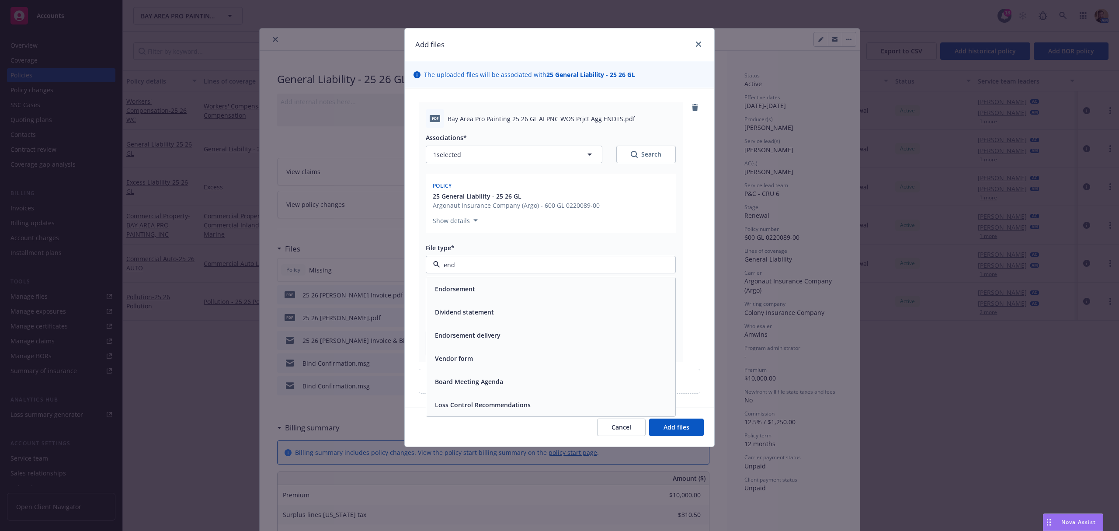
click at [476, 292] on div "Endorsement" at bounding box center [550, 288] width 239 height 13
click at [469, 302] on input "Display name" at bounding box center [550, 301] width 249 height 17
paste input "25 26 GL AI PNC WOS Prjct Agg ENDTS"
type textarea "x"
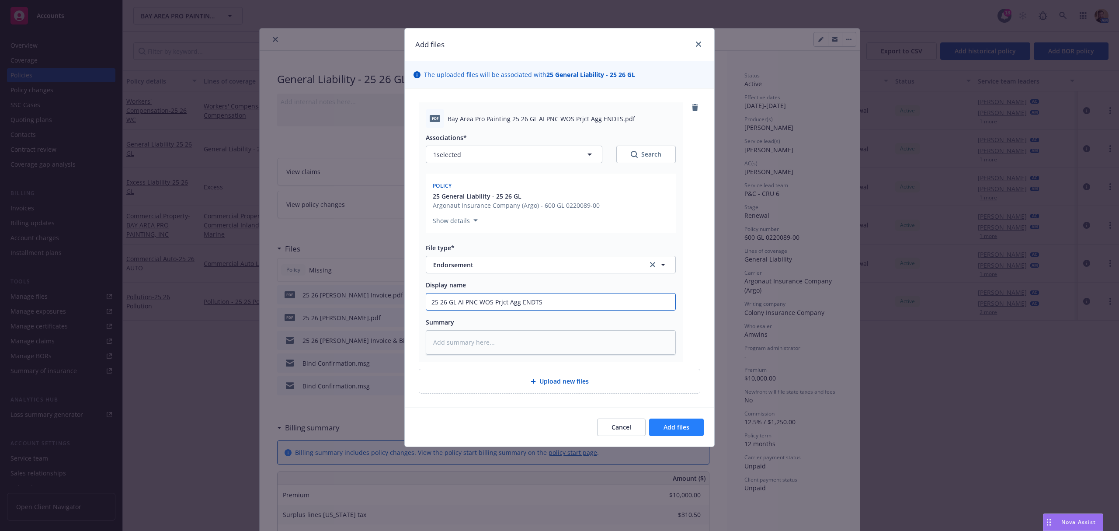
type input "25 26 GL AI PNC WOS Prjct Agg ENDTS"
click at [667, 429] on span "Add files" at bounding box center [676, 427] width 26 height 8
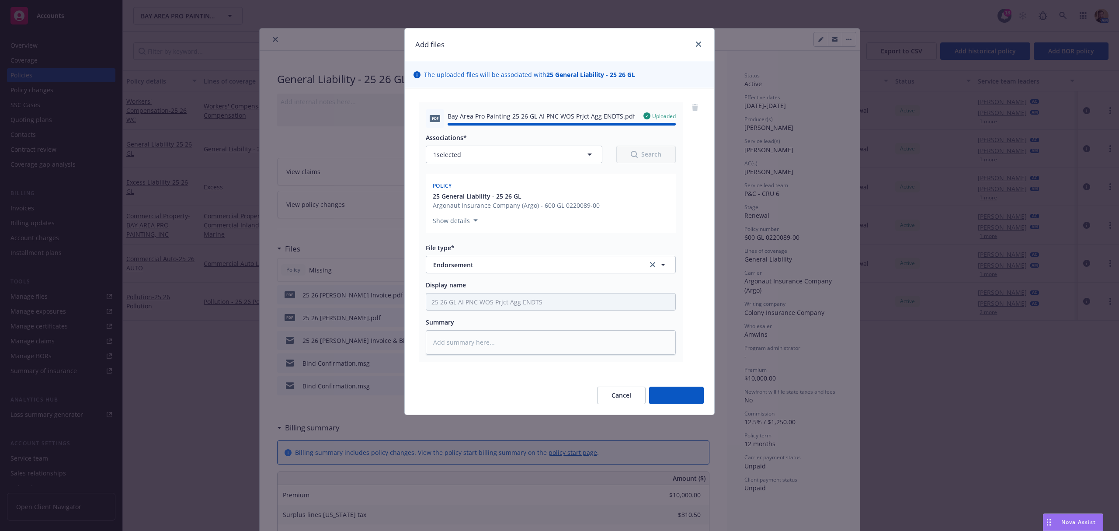
type textarea "x"
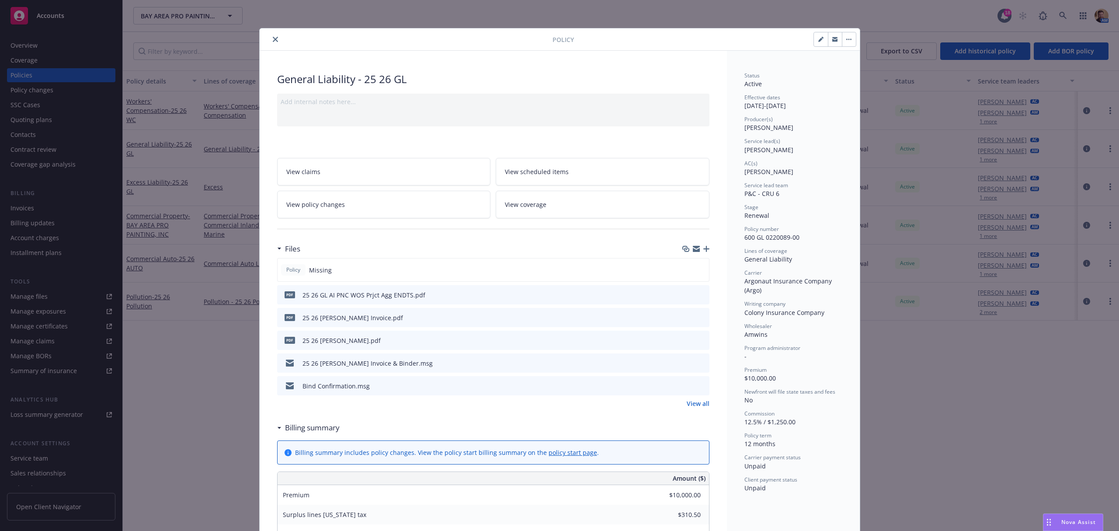
drag, startPoint x: 272, startPoint y: 41, endPoint x: 282, endPoint y: 36, distance: 11.7
click at [273, 41] on icon "close" at bounding box center [275, 39] width 5 height 5
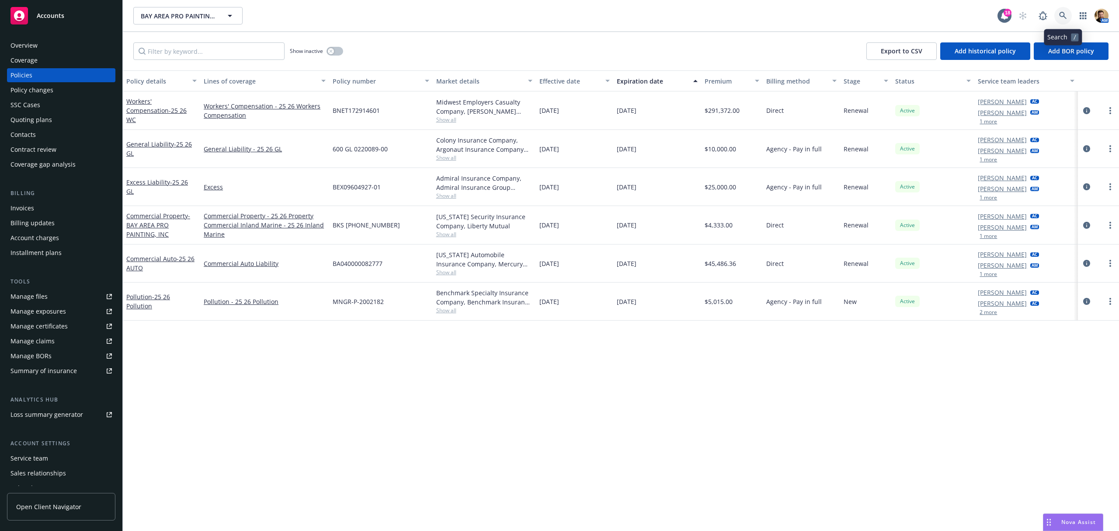
click at [1058, 13] on link at bounding box center [1062, 15] width 17 height 17
